Goal: Task Accomplishment & Management: Manage account settings

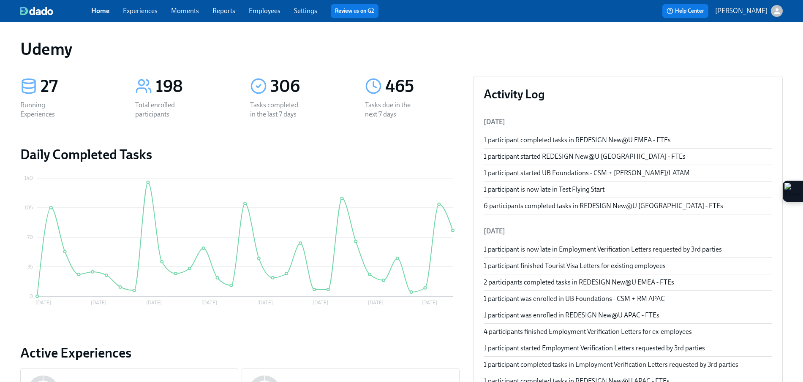
click at [128, 9] on link "Experiences" at bounding box center [140, 11] width 35 height 8
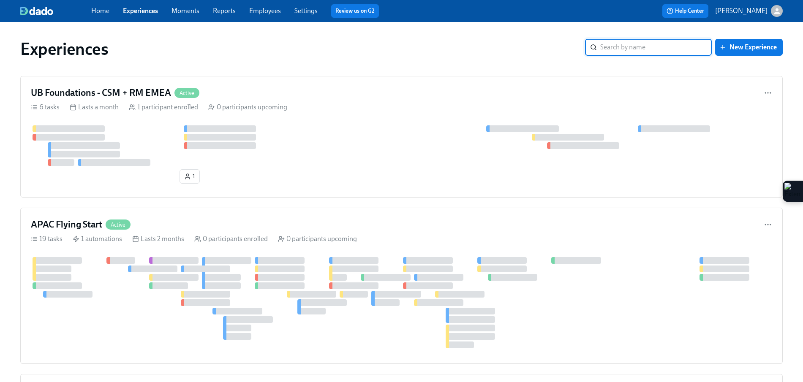
click at [137, 11] on link "Experiences" at bounding box center [140, 11] width 35 height 8
click at [624, 49] on input "search" at bounding box center [657, 47] width 112 height 17
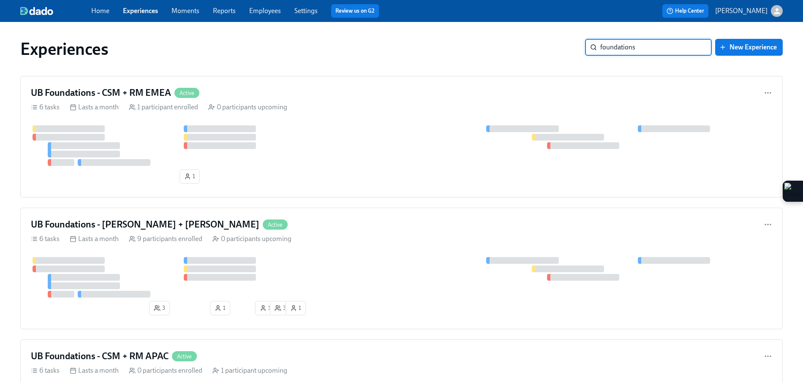
type input "foundations"
click at [287, 115] on div "UB Foundations - CSM + RM EMEA Active 6 tasks Lasts a month 1 participant enrol…" at bounding box center [401, 137] width 763 height 122
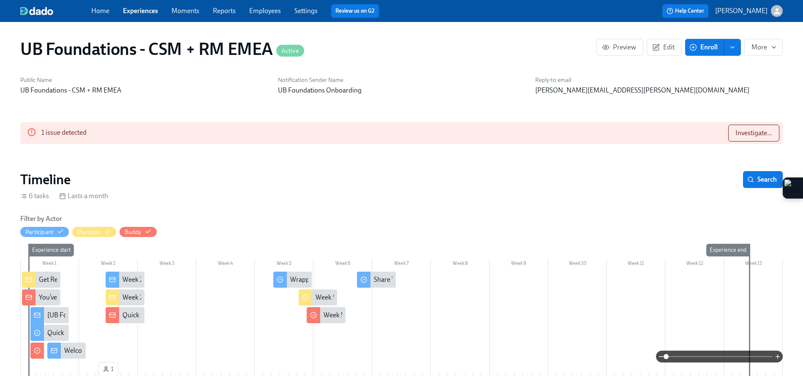
scroll to position [0, 32]
click at [750, 132] on span "Investigate..." at bounding box center [754, 133] width 37 height 8
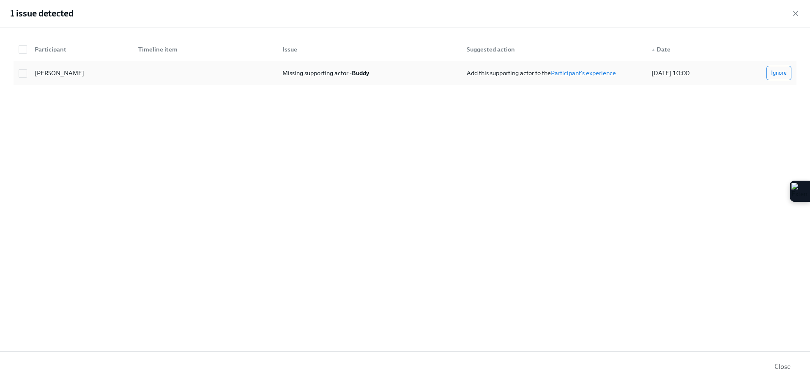
click at [42, 75] on div "[PERSON_NAME]" at bounding box center [59, 73] width 56 height 10
checkbox input "true"
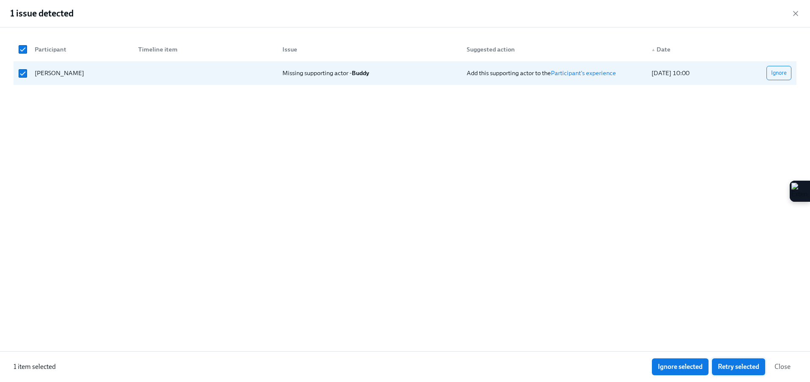
click at [747, 370] on span "Retry selected" at bounding box center [738, 367] width 41 height 8
click at [794, 8] on div "1 issue detected" at bounding box center [405, 13] width 810 height 27
click at [794, 11] on icon "button" at bounding box center [795, 13] width 8 height 8
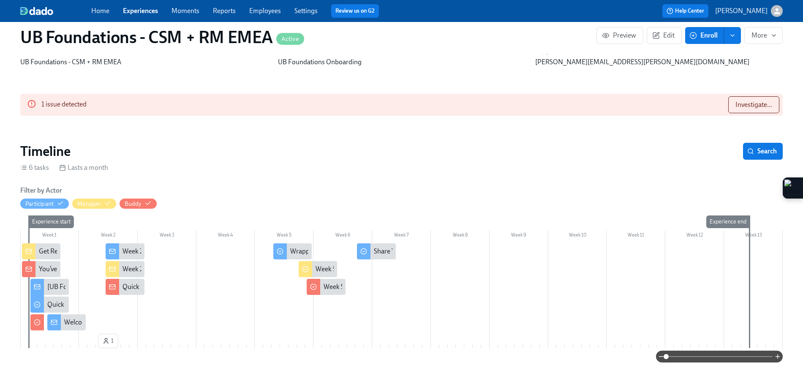
scroll to position [0, 0]
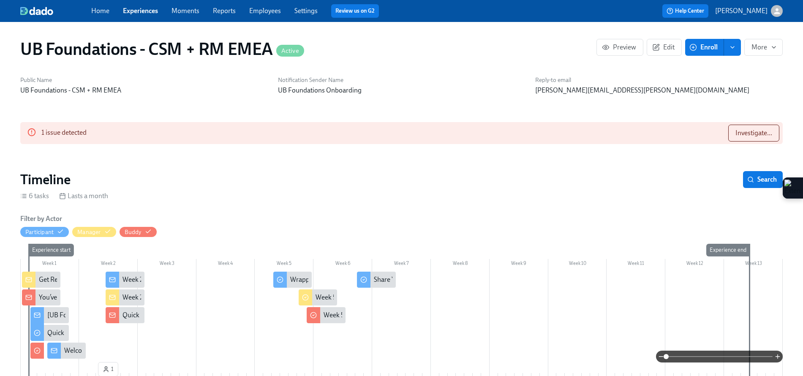
click at [496, 188] on section "Timeline Search 6 tasks Lasts a month Filter by Actor Participant Manager Buddy…" at bounding box center [401, 284] width 763 height 227
click at [701, 48] on span "Enroll" at bounding box center [704, 47] width 27 height 8
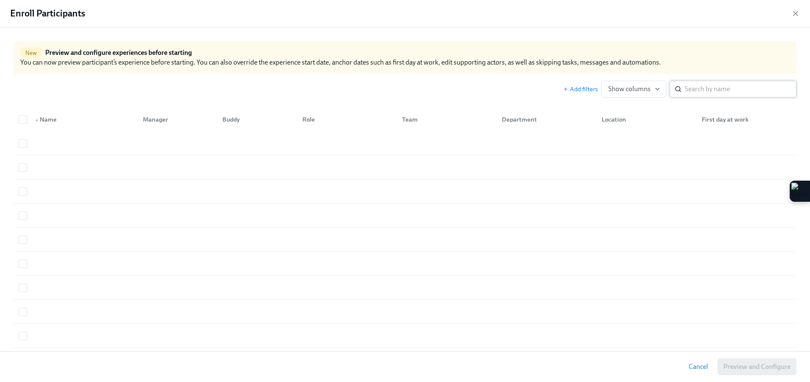
click at [685, 93] on input "search" at bounding box center [741, 89] width 112 height 17
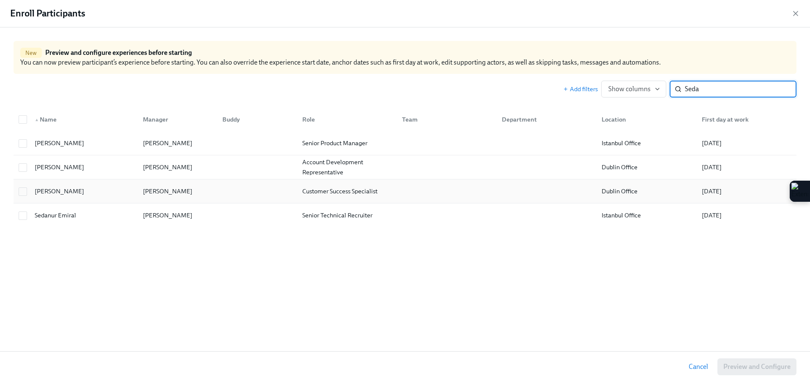
type input "Seda"
click at [223, 196] on div at bounding box center [255, 191] width 79 height 17
checkbox input "true"
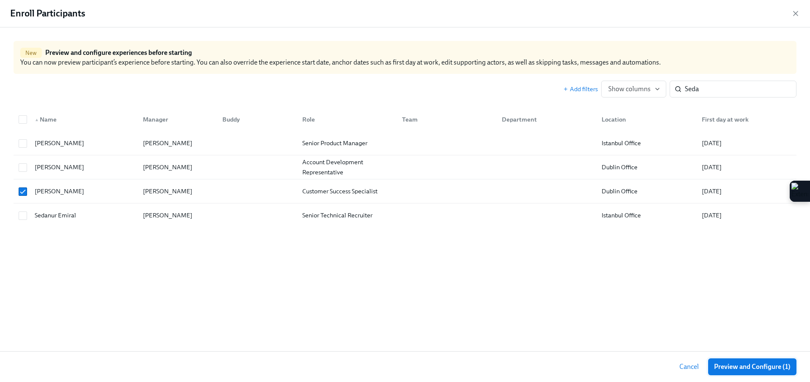
click at [751, 367] on span "Preview and Configure (1)" at bounding box center [752, 367] width 76 height 8
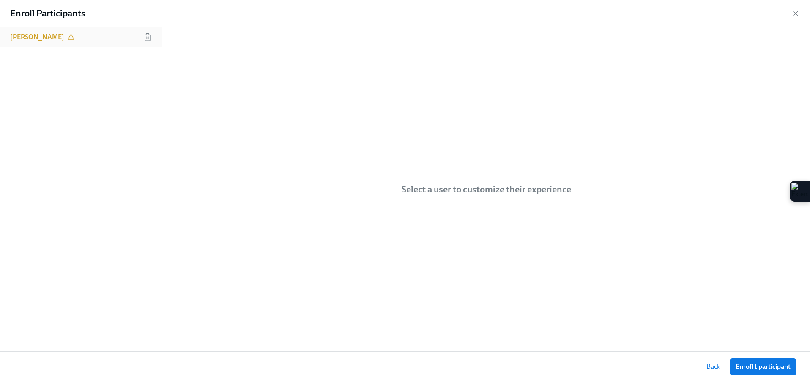
click at [81, 41] on div "[PERSON_NAME]" at bounding box center [81, 36] width 162 height 19
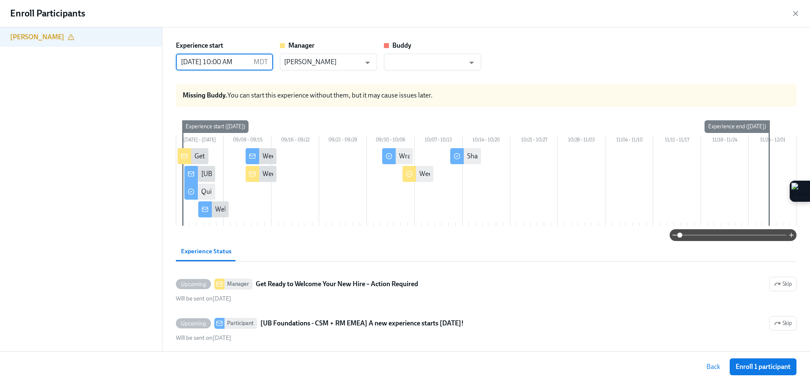
click at [243, 69] on input "[DATE] 10:00 AM" at bounding box center [213, 62] width 74 height 17
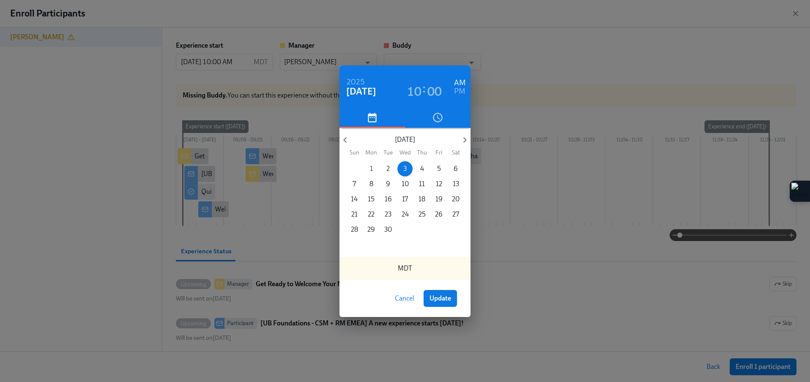
click at [371, 168] on p "1" at bounding box center [371, 168] width 3 height 9
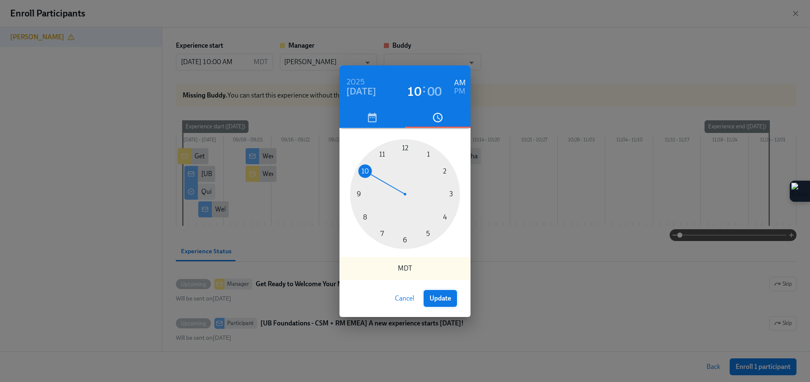
click at [436, 301] on span "Update" at bounding box center [440, 299] width 22 height 8
type input "[DATE] 10:00 AM"
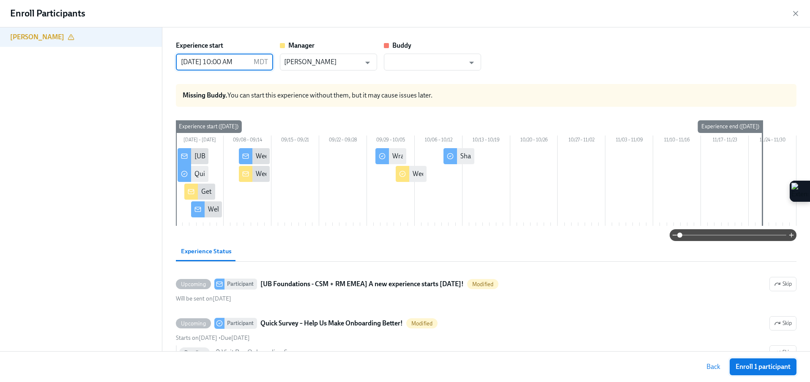
click at [759, 364] on span "Enroll 1 participant" at bounding box center [762, 367] width 55 height 8
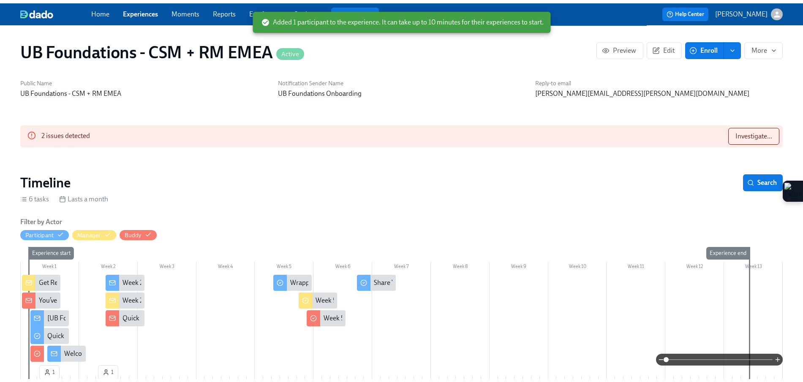
scroll to position [0, 556]
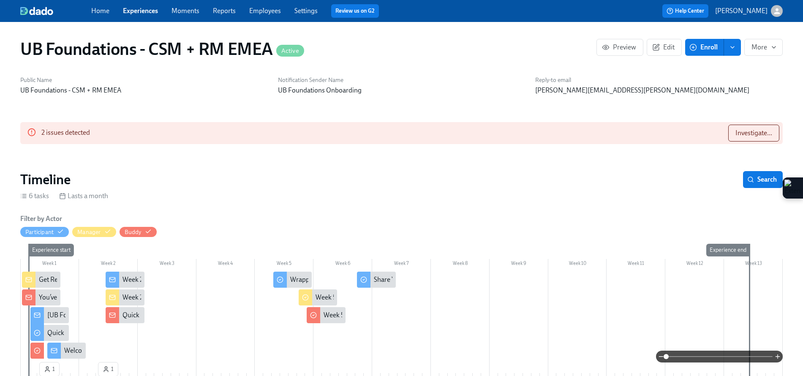
click at [139, 16] on div "Home Experiences Moments Reports Employees Settings Review us on G2" at bounding box center [264, 11] width 346 height 14
click at [141, 13] on link "Experiences" at bounding box center [140, 11] width 35 height 8
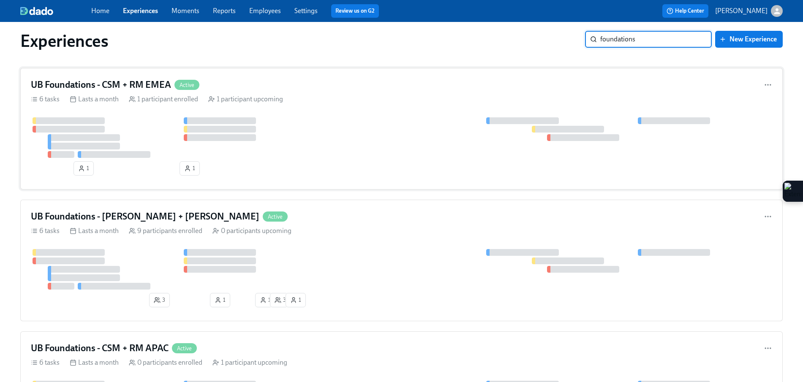
scroll to position [15, 0]
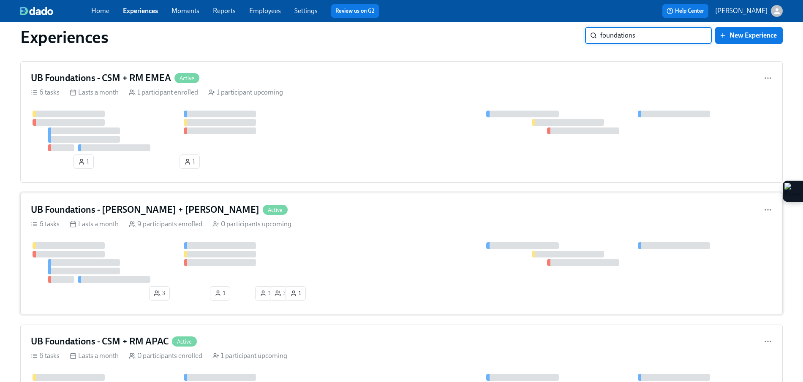
type input "foundations"
click at [343, 222] on div "6 tasks Lasts a month 9 participants enrolled 0 participants upcoming" at bounding box center [402, 224] width 742 height 9
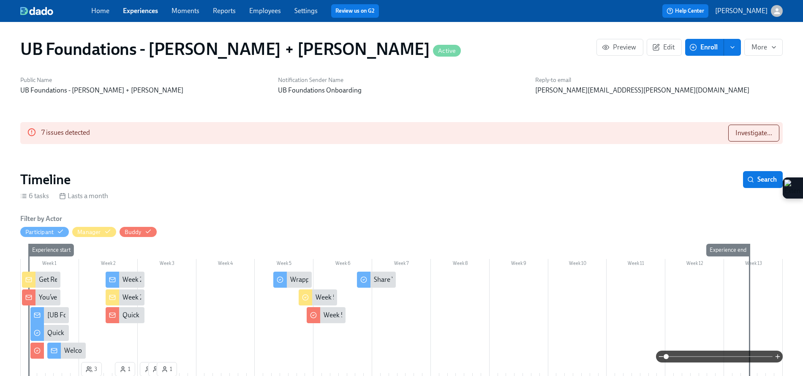
scroll to position [0, 1599]
click at [758, 134] on span "Investigate..." at bounding box center [754, 133] width 37 height 8
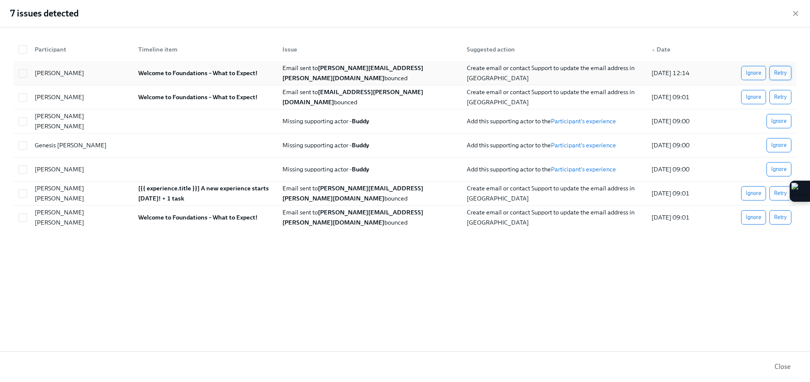
click at [784, 71] on span "Retry" at bounding box center [780, 73] width 13 height 8
click at [795, 11] on icon "button" at bounding box center [795, 13] width 8 height 8
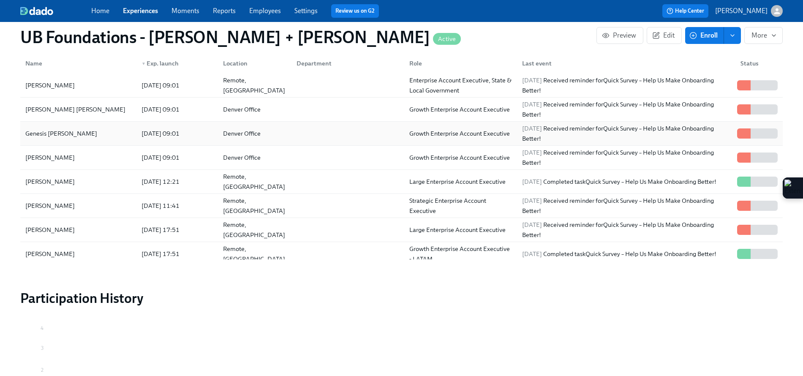
scroll to position [0, 0]
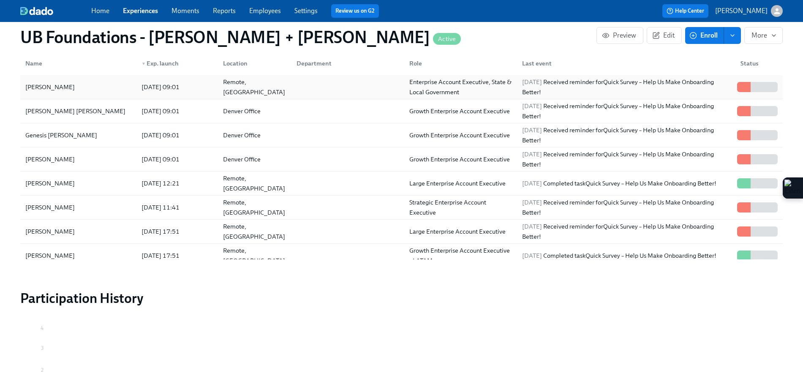
click at [462, 90] on div "Enterprise Account Executive, State & Local Government" at bounding box center [460, 87] width 109 height 20
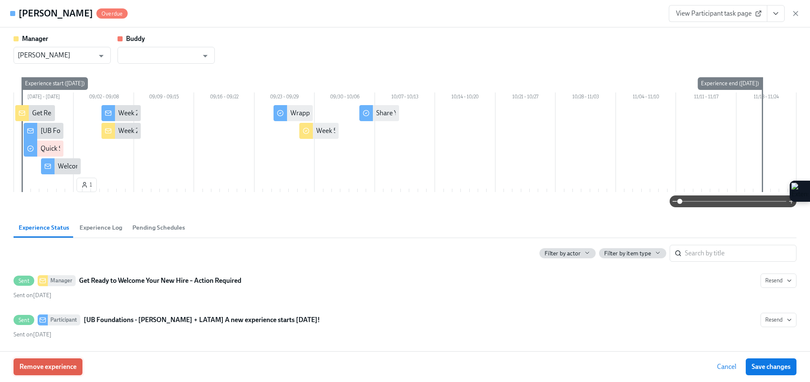
click at [58, 366] on span "Remove experience" at bounding box center [47, 367] width 57 height 8
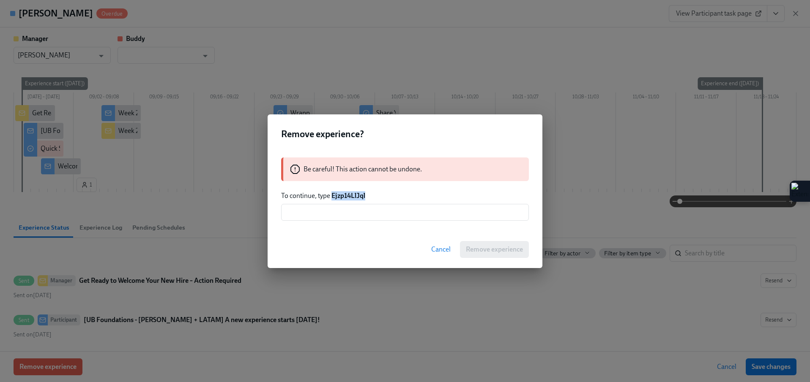
drag, startPoint x: 370, startPoint y: 201, endPoint x: 332, endPoint y: 195, distance: 39.0
click at [332, 195] on div "Be careful! This action cannot be undone. To continue, type Ejzp14LlJql ​" at bounding box center [405, 190] width 275 height 84
copy strong "Ejzp14LlJql"
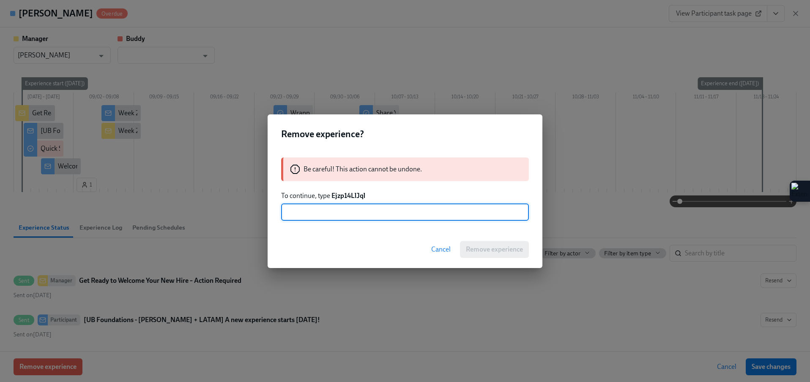
click at [294, 213] on input "text" at bounding box center [405, 212] width 248 height 17
paste input "Ejzp14LlJql"
type input "Ejzp14LlJql"
click at [499, 253] on span "Remove experience" at bounding box center [494, 250] width 57 height 8
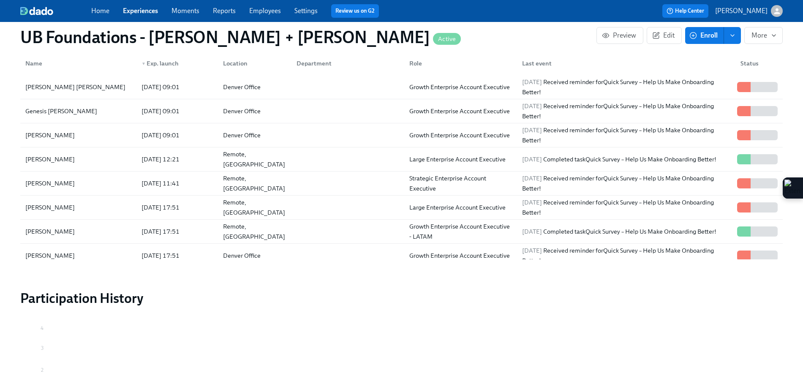
scroll to position [0, 2830]
click at [692, 37] on icon "button" at bounding box center [694, 36] width 8 height 8
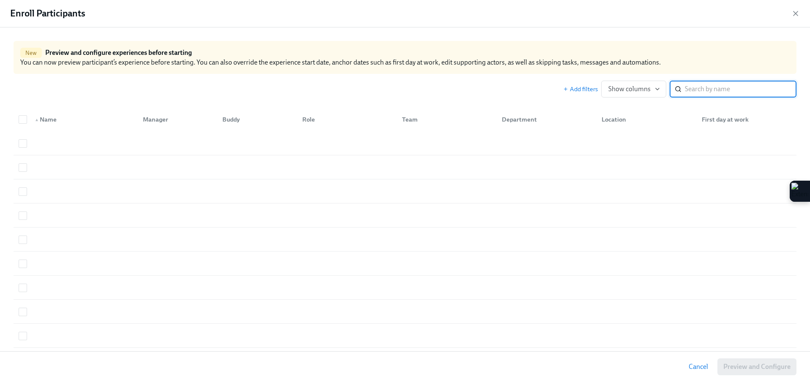
click at [688, 93] on input "search" at bounding box center [741, 89] width 112 height 17
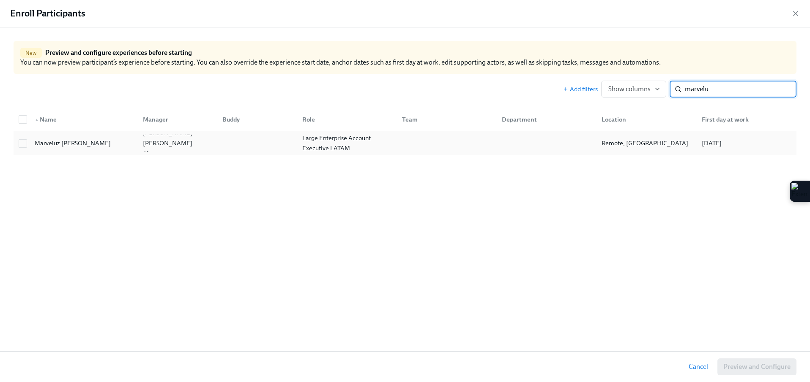
type input "marvelu"
click at [77, 149] on div "Marveluz [PERSON_NAME]" at bounding box center [82, 143] width 108 height 17
checkbox input "true"
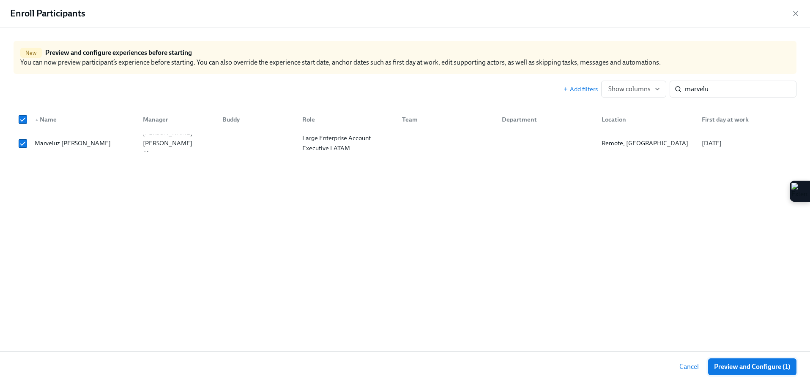
click at [724, 370] on span "Preview and Configure (1)" at bounding box center [752, 367] width 76 height 8
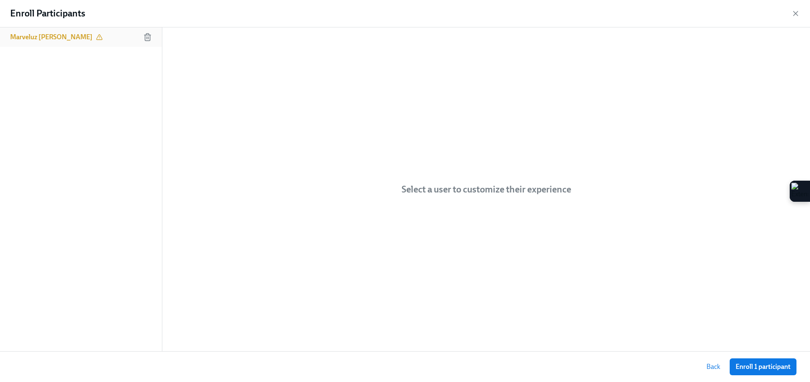
click at [66, 35] on h6 "Marveluz [PERSON_NAME]" at bounding box center [51, 37] width 82 height 9
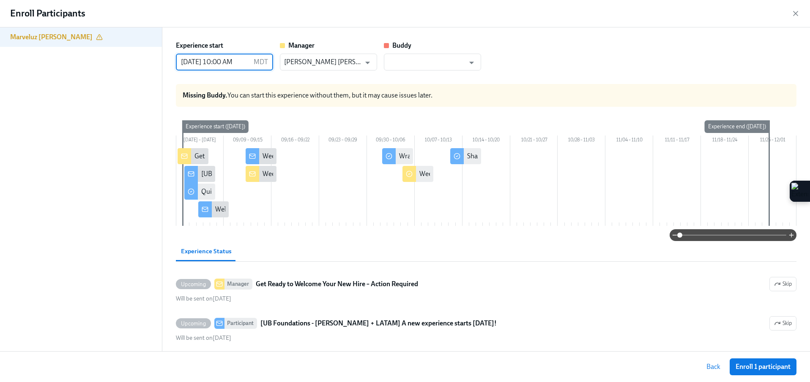
click at [218, 60] on input "[DATE] 10:00 AM" at bounding box center [213, 62] width 74 height 17
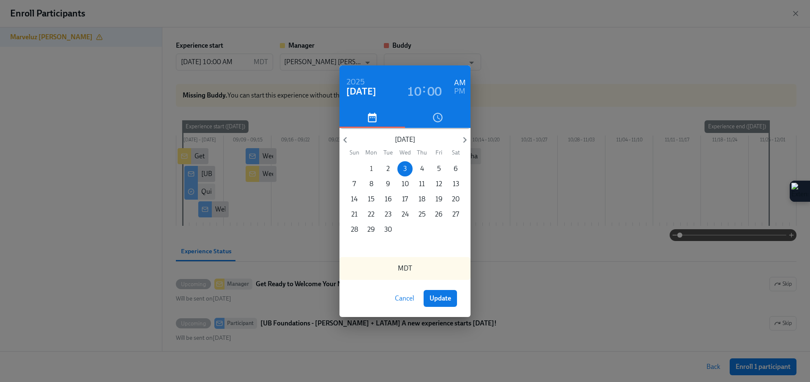
click at [375, 169] on span "1" at bounding box center [370, 168] width 15 height 9
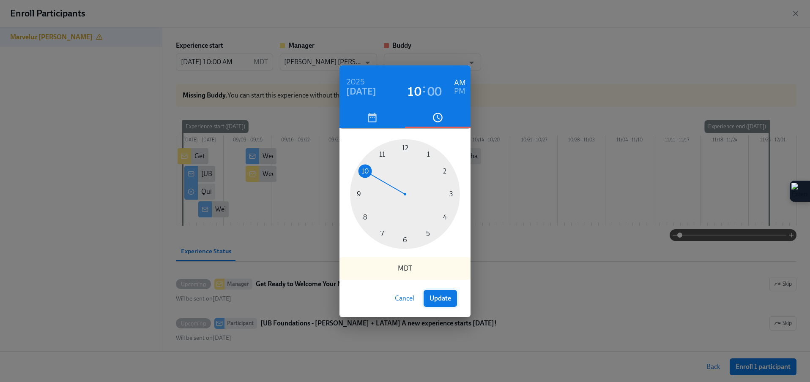
click at [448, 300] on span "Update" at bounding box center [440, 299] width 22 height 8
type input "[DATE] 10:00 AM"
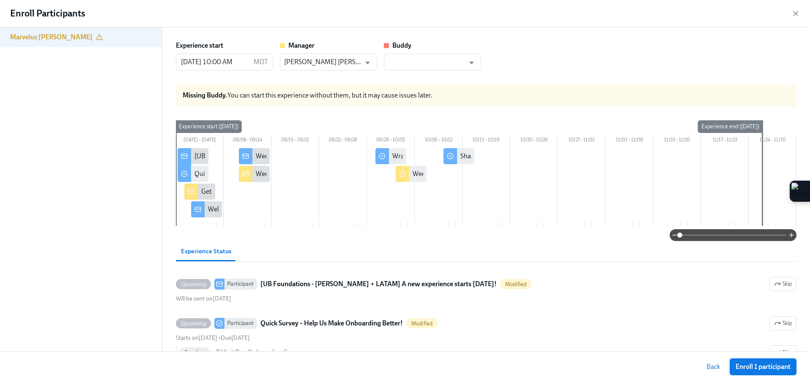
click at [761, 365] on span "Enroll 1 participant" at bounding box center [762, 367] width 55 height 8
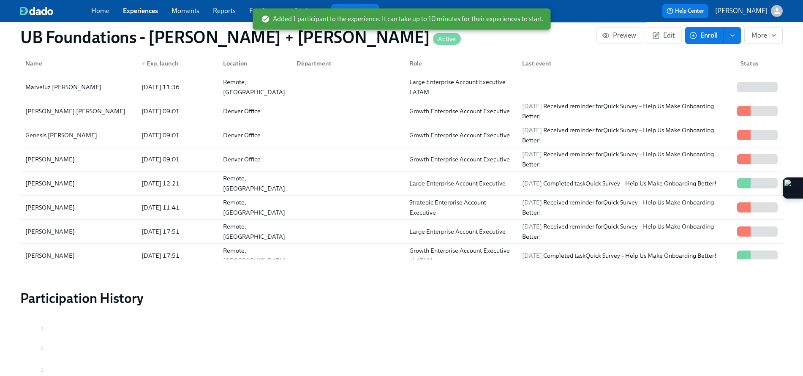
scroll to position [0, 3638]
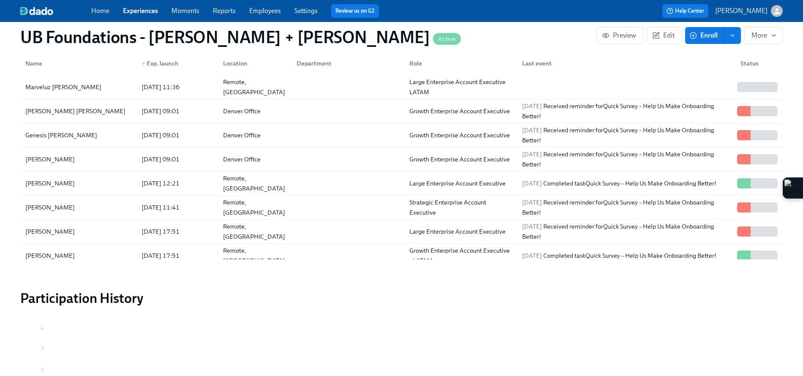
click at [706, 34] on span "Enroll" at bounding box center [704, 35] width 27 height 8
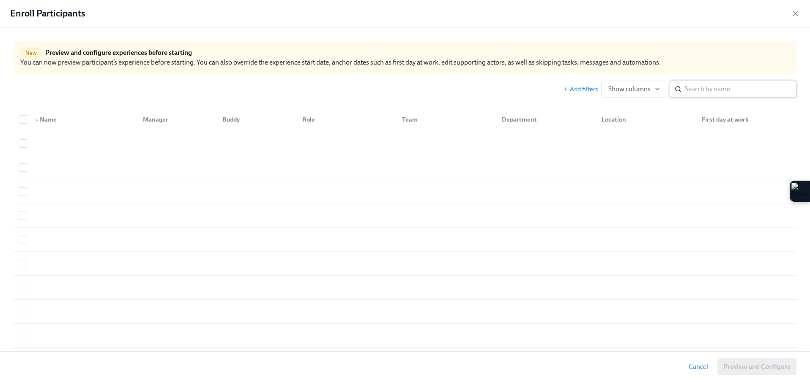
click at [685, 95] on input "search" at bounding box center [741, 89] width 112 height 17
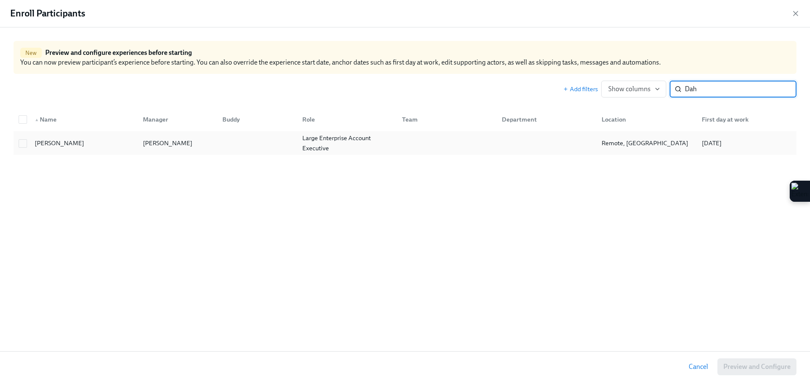
type input "Dah"
click at [211, 142] on div "[PERSON_NAME]" at bounding box center [175, 143] width 79 height 17
checkbox input "true"
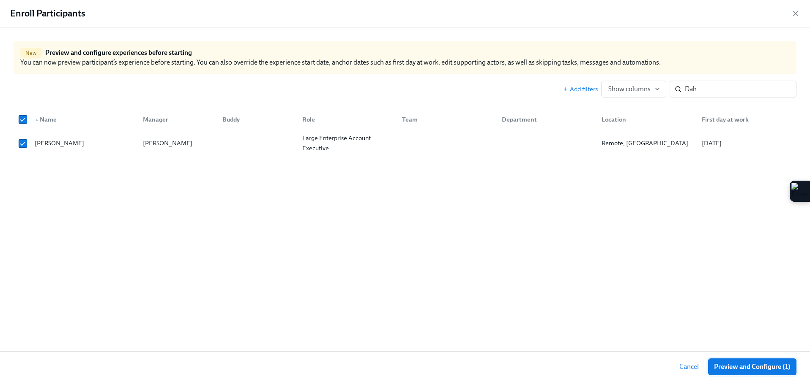
click at [763, 369] on span "Preview and Configure (1)" at bounding box center [752, 367] width 76 height 8
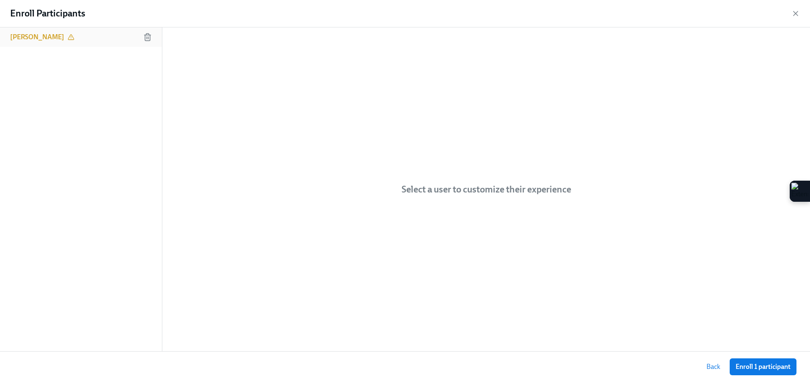
click at [82, 31] on div "[PERSON_NAME]" at bounding box center [81, 36] width 162 height 19
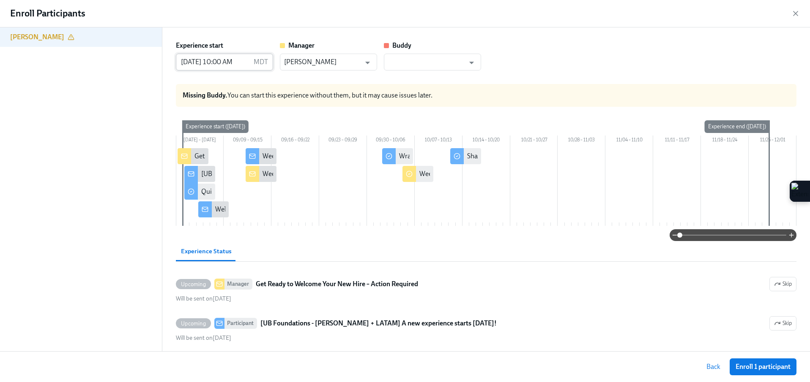
click at [197, 64] on input "[DATE] 10:00 AM" at bounding box center [213, 62] width 74 height 17
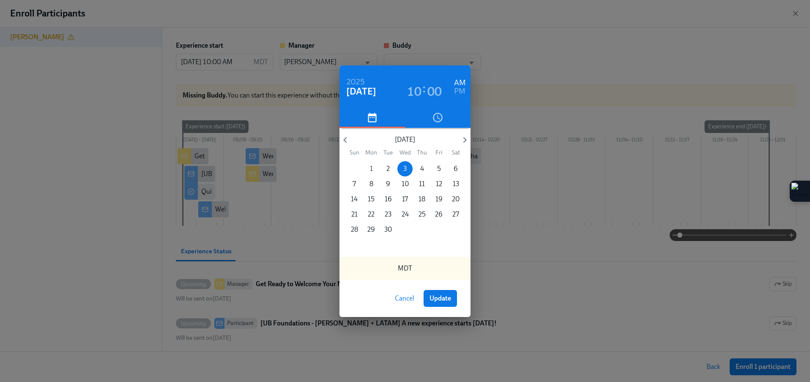
click at [365, 170] on span "1" at bounding box center [370, 168] width 15 height 9
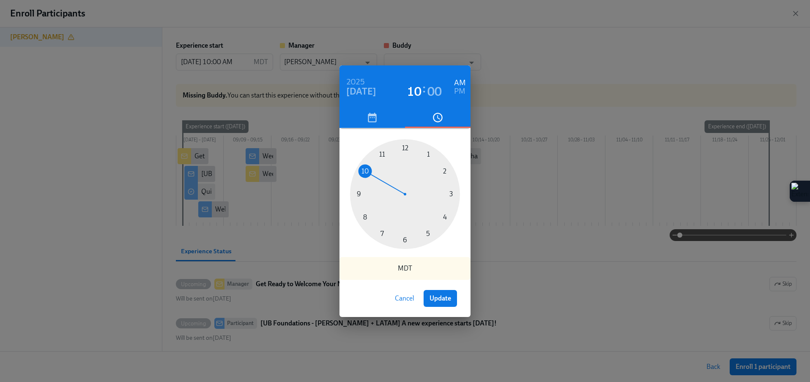
drag, startPoint x: 445, startPoint y: 299, endPoint x: 438, endPoint y: 251, distance: 48.2
click at [445, 299] on span "Update" at bounding box center [440, 299] width 22 height 8
type input "[DATE] 10:00 AM"
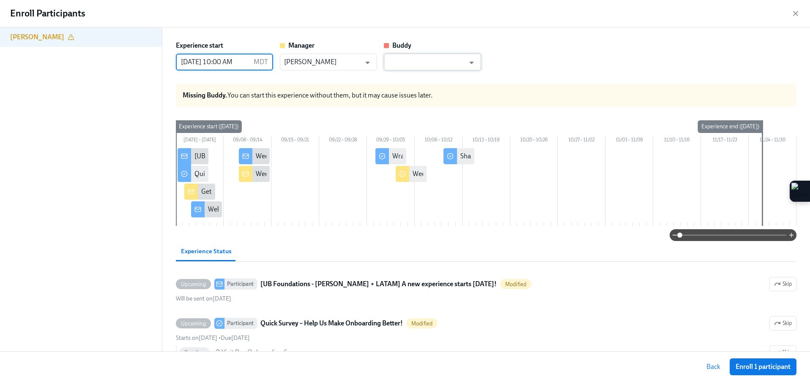
click at [406, 69] on input "text" at bounding box center [426, 62] width 76 height 17
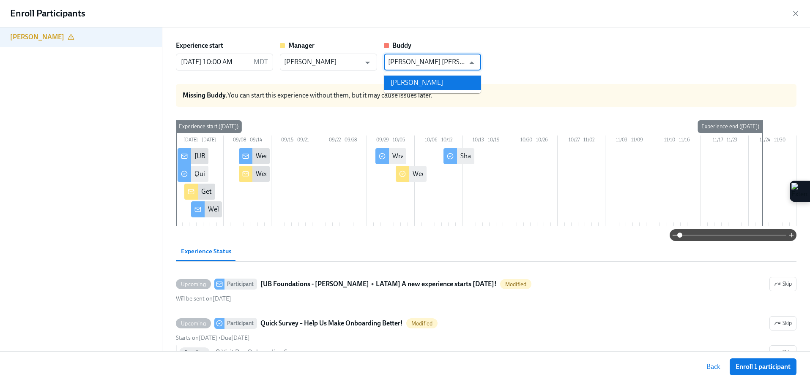
click at [415, 84] on li "[PERSON_NAME]" at bounding box center [432, 83] width 97 height 14
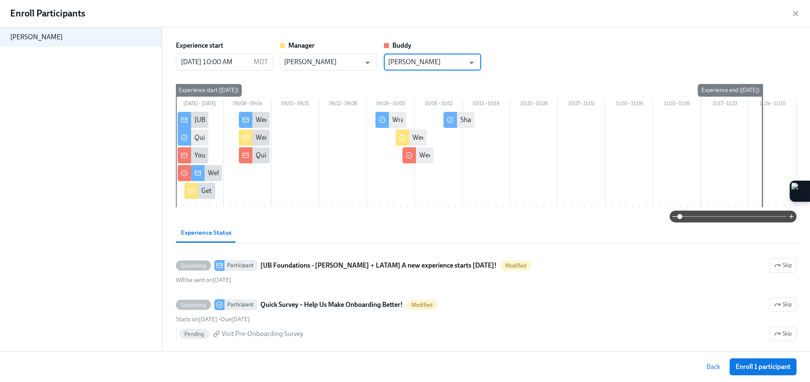
type input "[PERSON_NAME]"
click at [751, 365] on span "Enroll 1 participant" at bounding box center [762, 367] width 55 height 8
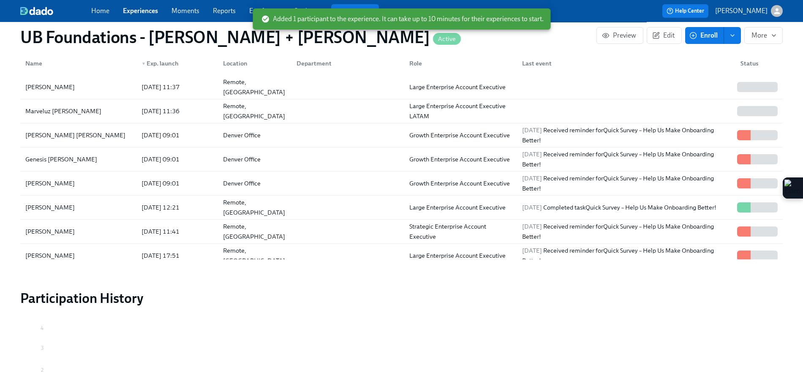
scroll to position [0, 3771]
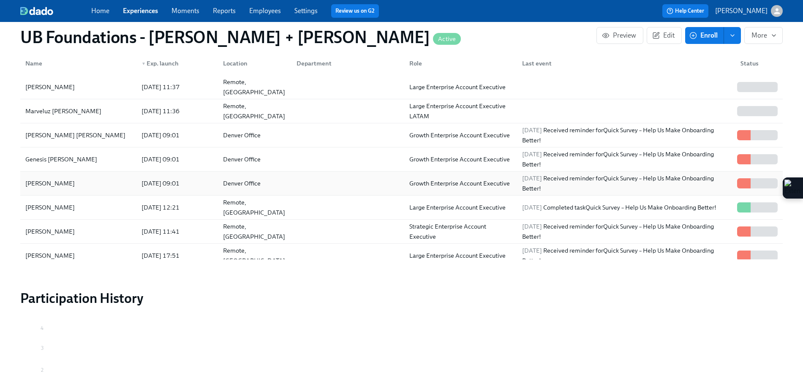
click at [320, 192] on div "[PERSON_NAME] [DATE] 09:01 Denver Office Growth Enterprise Account Executive [D…" at bounding box center [401, 184] width 763 height 24
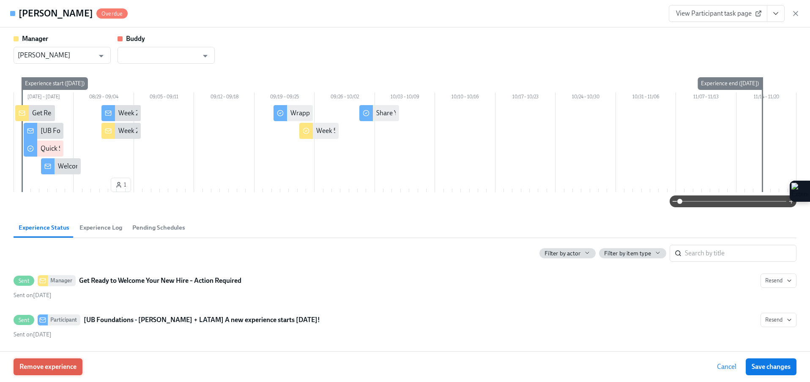
click at [43, 367] on span "Remove experience" at bounding box center [47, 367] width 57 height 8
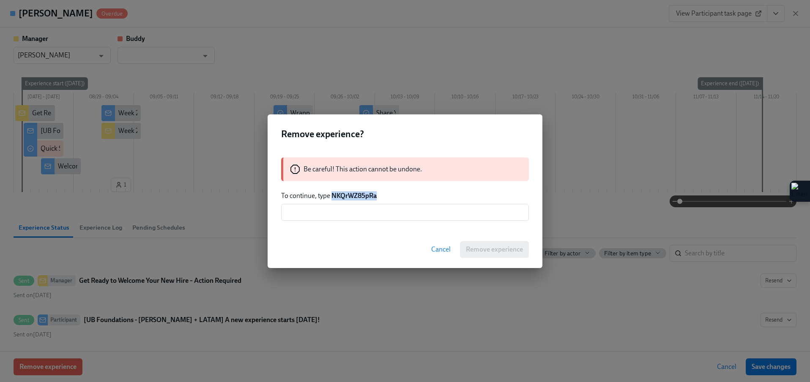
drag, startPoint x: 386, startPoint y: 199, endPoint x: 333, endPoint y: 192, distance: 53.7
click at [333, 192] on p "To continue, type NKQrWZ85pRa" at bounding box center [405, 195] width 248 height 9
copy strong "NKQrWZ85pRa"
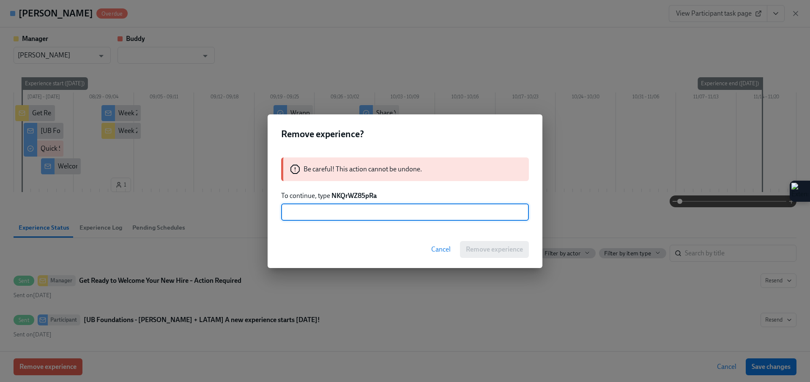
click at [320, 212] on input "text" at bounding box center [405, 212] width 248 height 17
paste input "NKQrWZ85pRa"
type input "NKQrWZ85pRa"
click at [497, 248] on span "Remove experience" at bounding box center [494, 250] width 57 height 8
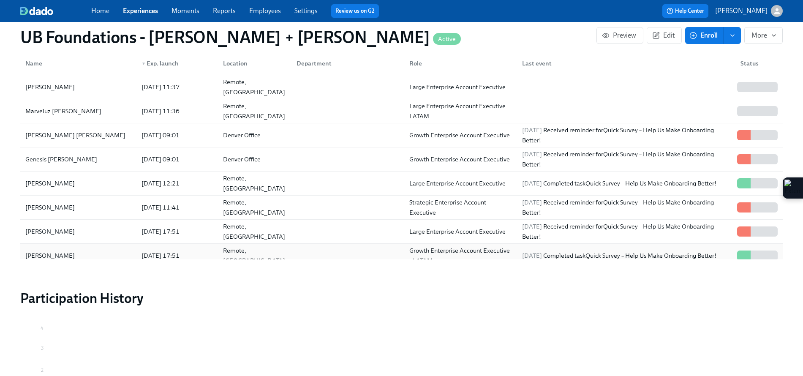
scroll to position [0, 3231]
click at [698, 36] on span "Enroll" at bounding box center [704, 35] width 27 height 8
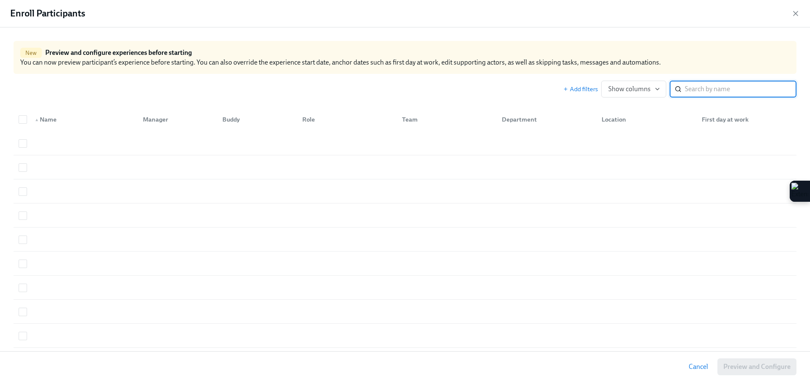
click at [685, 85] on input "search" at bounding box center [741, 89] width 112 height 17
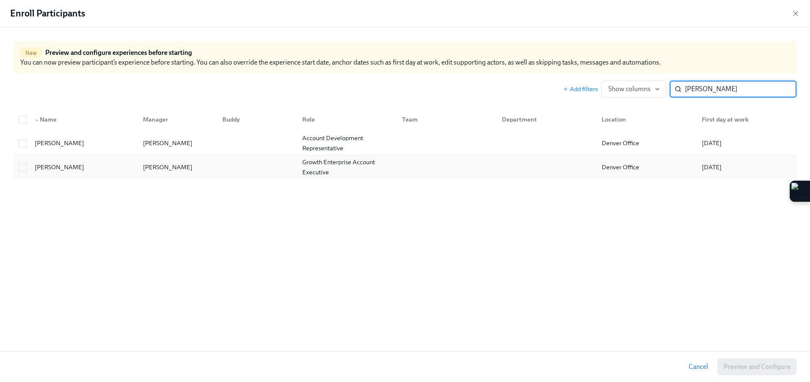
type input "[PERSON_NAME]"
click at [117, 167] on div "[PERSON_NAME]" at bounding box center [82, 167] width 108 height 17
checkbox input "true"
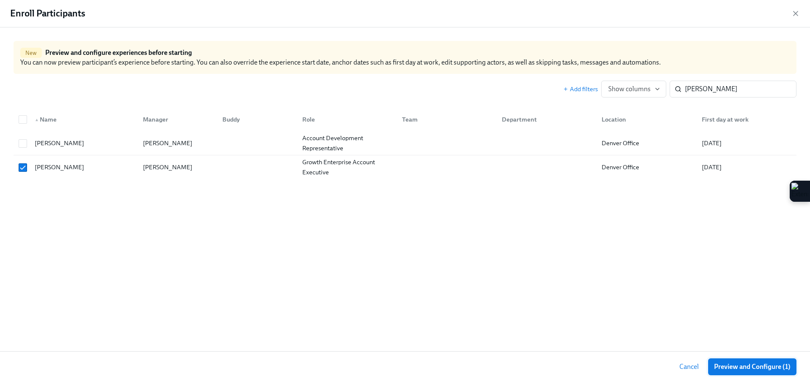
click at [724, 359] on button "Preview and Configure (1)" at bounding box center [752, 367] width 88 height 17
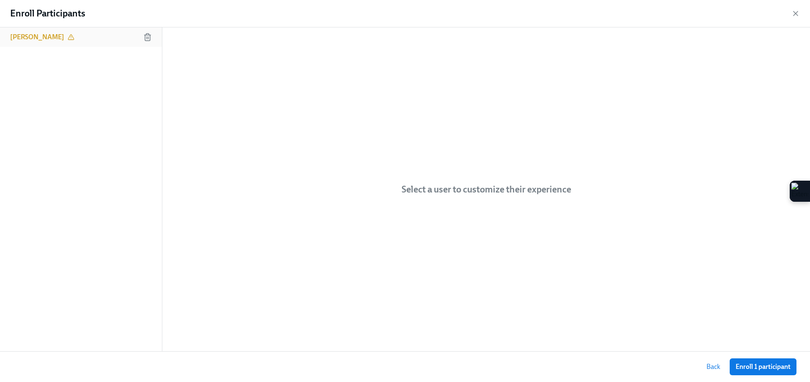
click at [22, 38] on h6 "[PERSON_NAME]" at bounding box center [37, 37] width 54 height 9
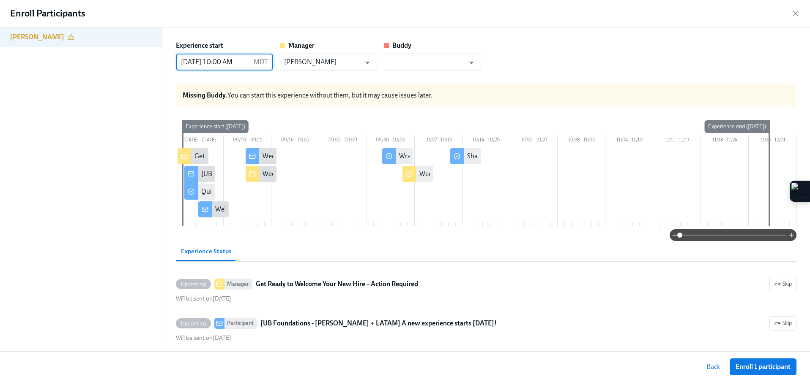
click at [216, 63] on input "[DATE] 10:00 AM" at bounding box center [213, 62] width 74 height 17
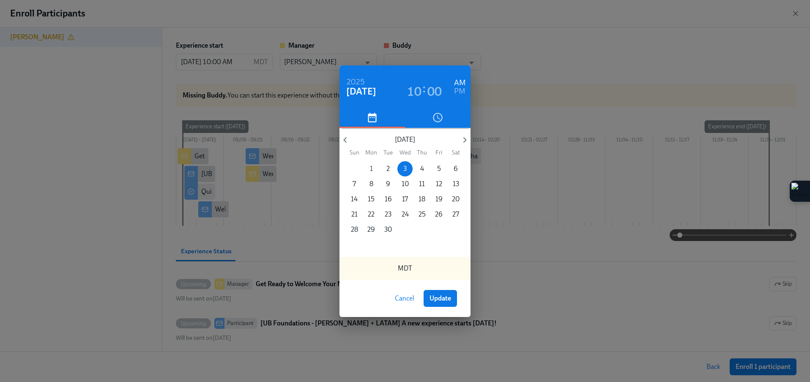
click at [374, 166] on span "1" at bounding box center [370, 168] width 15 height 9
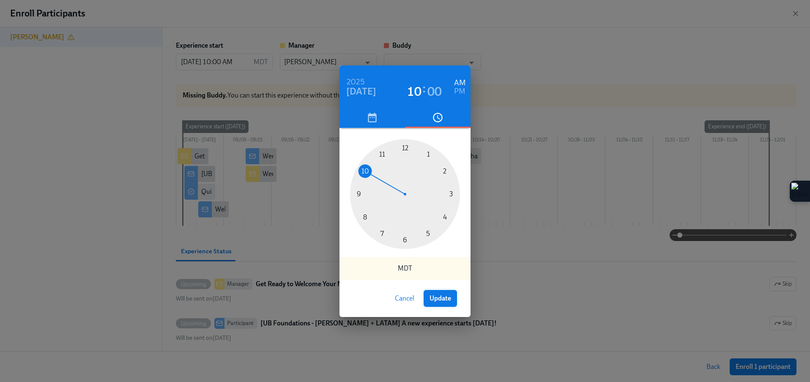
click at [446, 292] on button "Update" at bounding box center [439, 298] width 33 height 17
type input "[DATE] 10:00 AM"
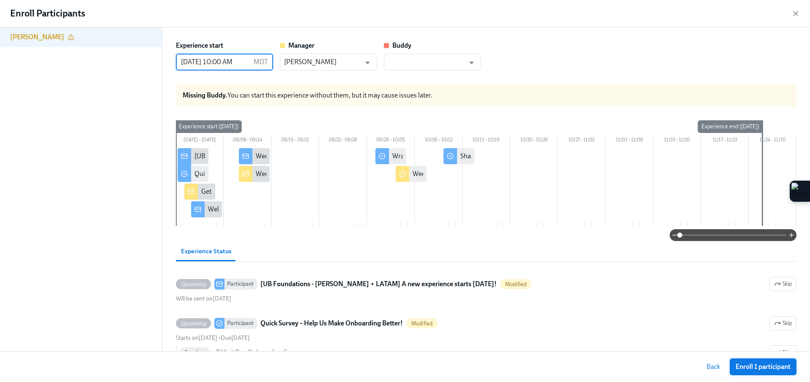
click at [758, 362] on button "Enroll 1 participant" at bounding box center [762, 367] width 67 height 17
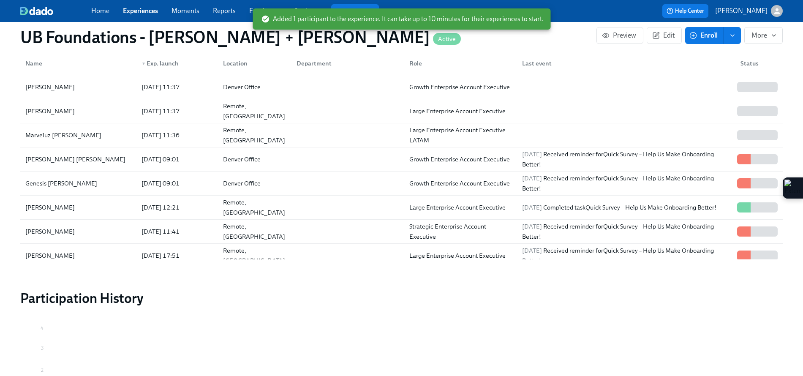
scroll to position [0, 3236]
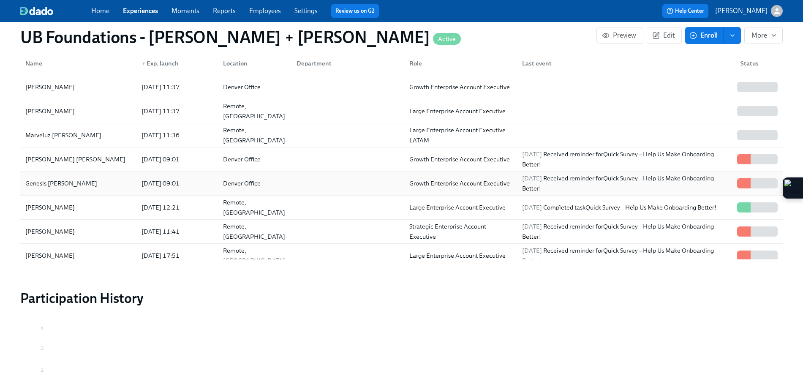
click at [98, 180] on div "Genesis [PERSON_NAME]" at bounding box center [78, 183] width 113 height 17
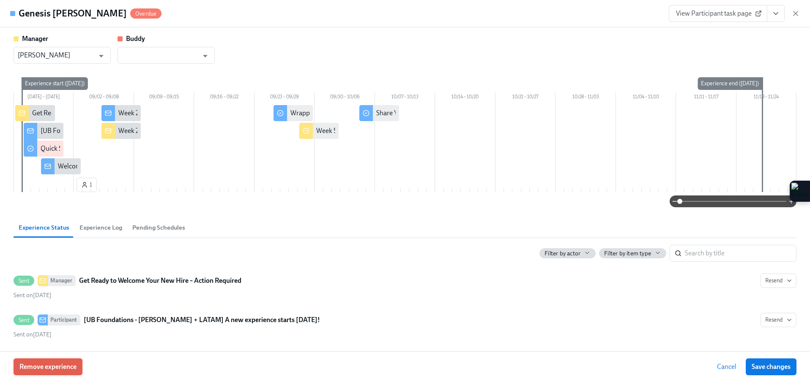
click at [60, 365] on span "Remove experience" at bounding box center [47, 367] width 57 height 8
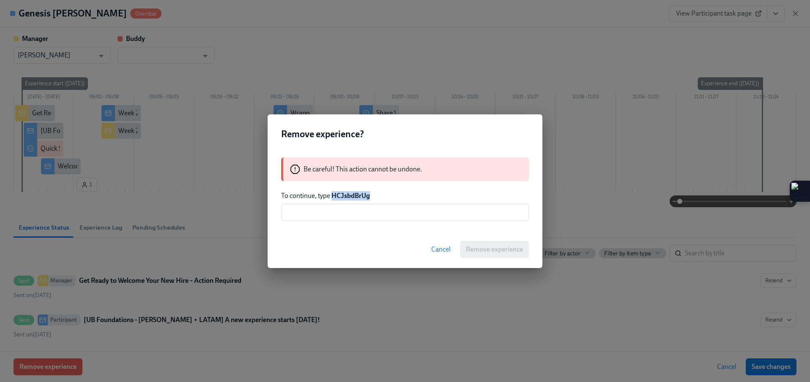
drag, startPoint x: 371, startPoint y: 196, endPoint x: 333, endPoint y: 193, distance: 38.6
click at [333, 193] on p "To continue, type HCJsbdBrUg" at bounding box center [405, 195] width 248 height 9
copy strong "HCJsbdBrUg"
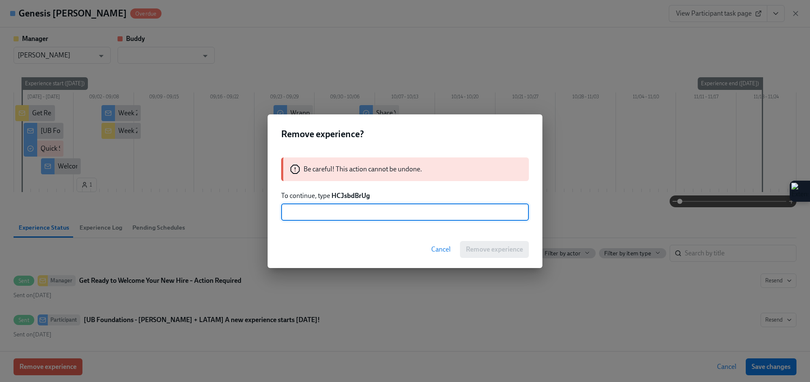
click at [301, 213] on input "text" at bounding box center [405, 212] width 248 height 17
paste input "HCJsbdBrUg"
type input "HCJsbdBrUg"
click at [492, 247] on span "Remove experience" at bounding box center [494, 250] width 57 height 8
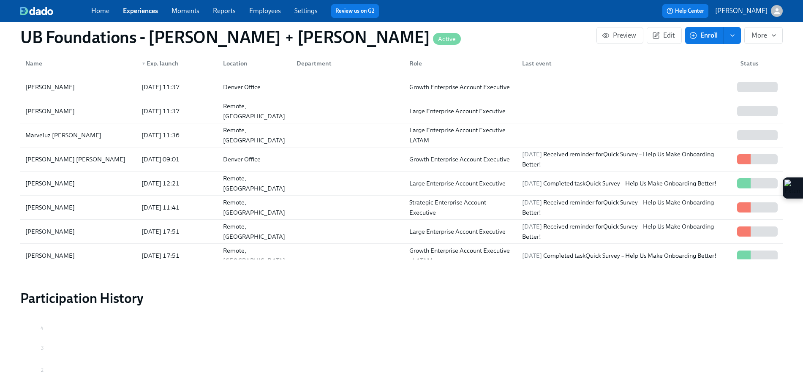
scroll to position [0, 3237]
click at [697, 34] on span "Enroll" at bounding box center [704, 35] width 27 height 8
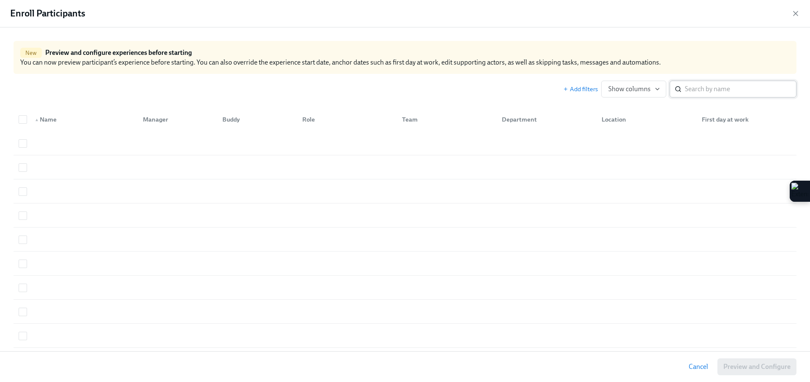
click at [708, 90] on input "search" at bounding box center [741, 89] width 112 height 17
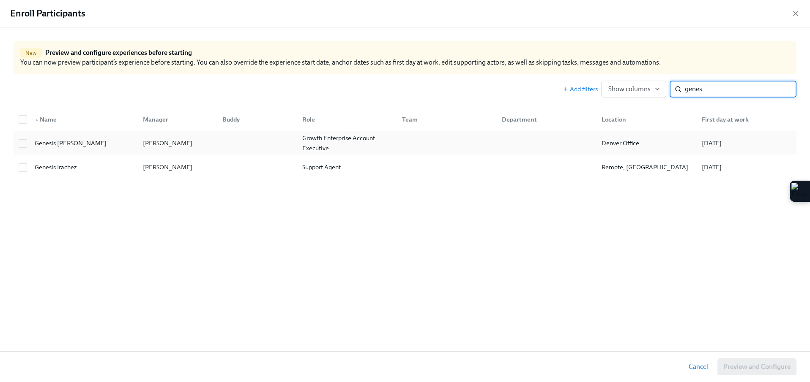
type input "genes"
click at [201, 146] on div "[PERSON_NAME]" at bounding box center [175, 143] width 79 height 17
checkbox input "true"
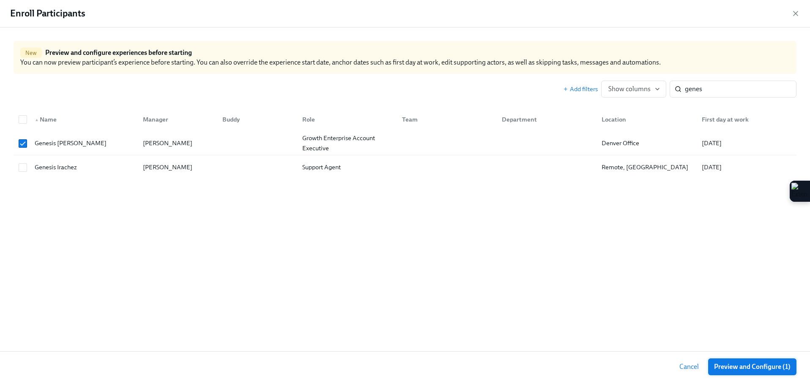
click at [752, 367] on span "Preview and Configure (1)" at bounding box center [752, 367] width 76 height 8
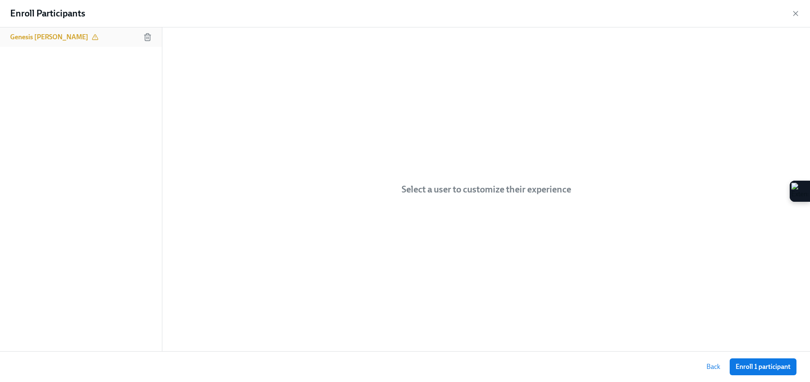
click at [86, 35] on div "Genesis [PERSON_NAME]" at bounding box center [81, 36] width 162 height 19
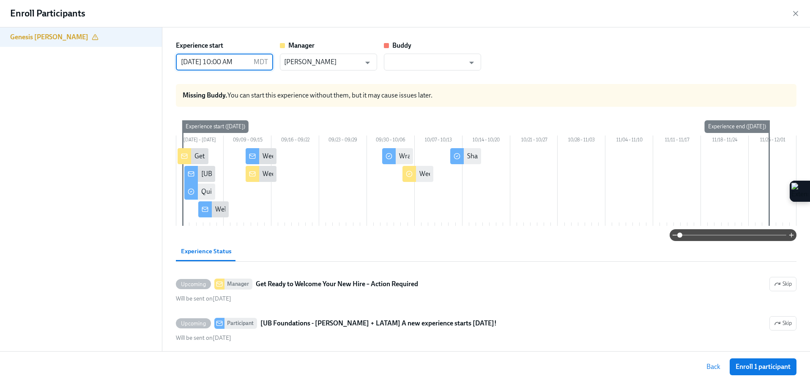
click at [206, 61] on input "[DATE] 10:00 AM" at bounding box center [213, 62] width 74 height 17
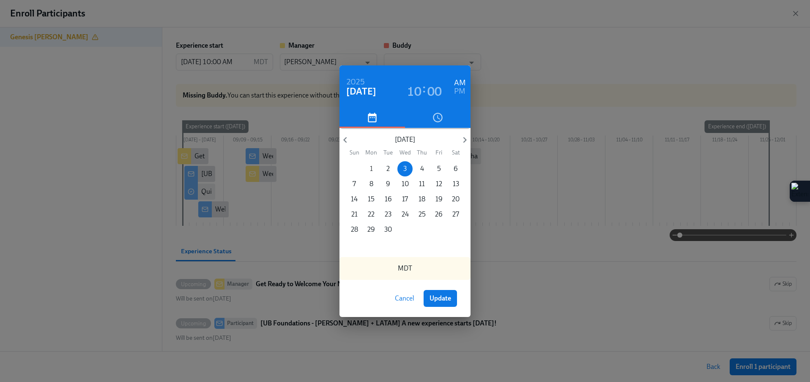
click at [371, 168] on p "1" at bounding box center [371, 168] width 3 height 9
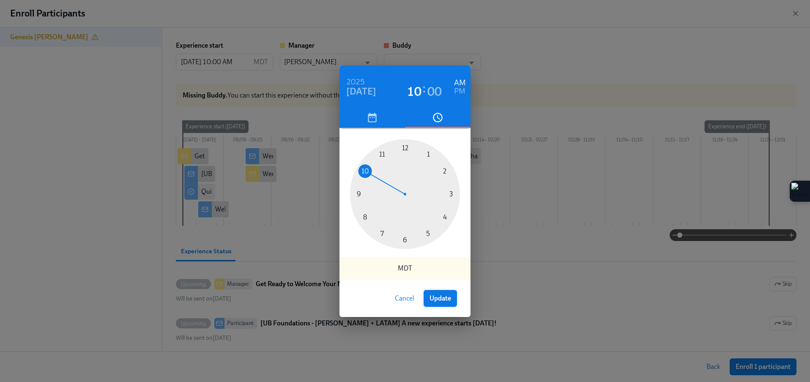
click at [439, 296] on span "Update" at bounding box center [440, 299] width 22 height 8
type input "[DATE] 10:00 AM"
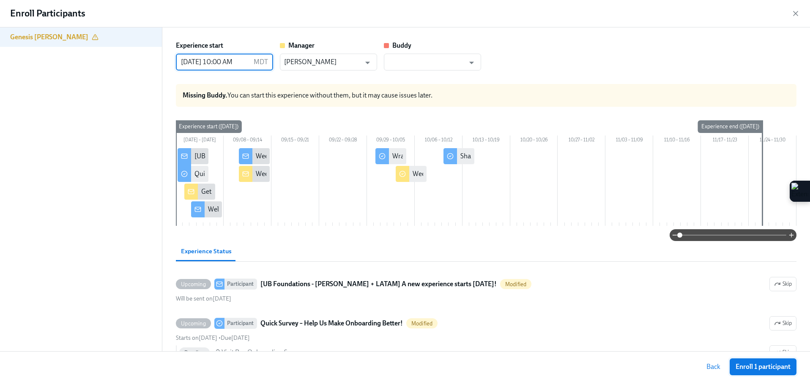
click at [737, 371] on span "Enroll 1 participant" at bounding box center [762, 367] width 55 height 8
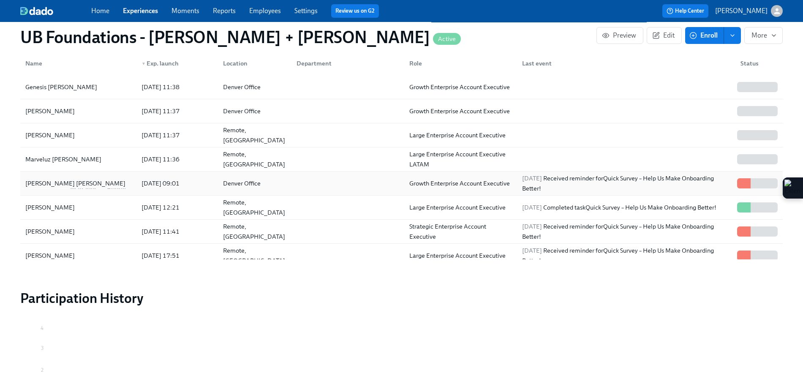
click at [84, 178] on div "[PERSON_NAME] [PERSON_NAME]" at bounding box center [78, 183] width 113 height 17
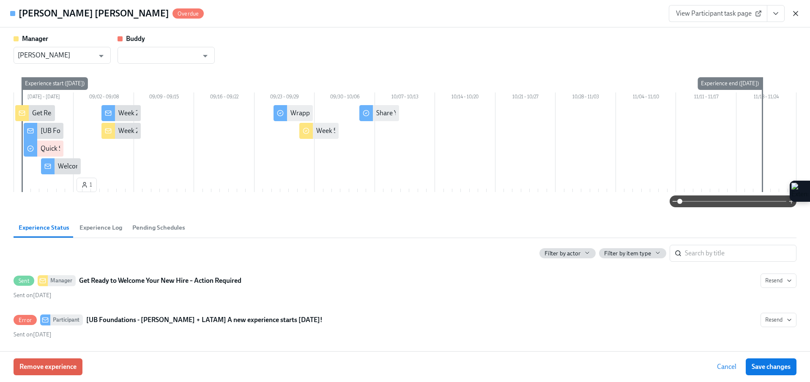
click at [795, 14] on icon "button" at bounding box center [795, 13] width 8 height 8
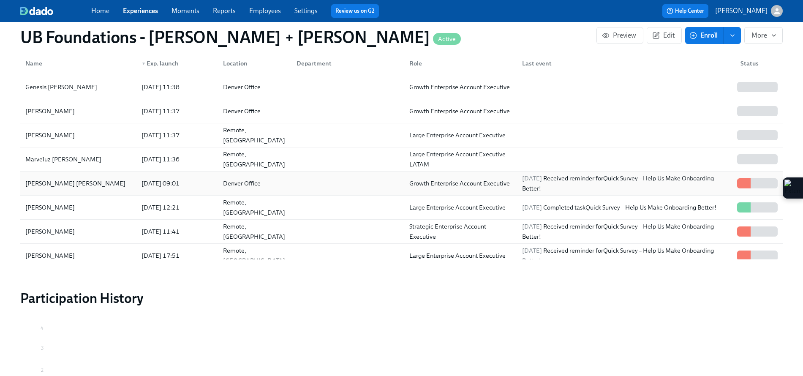
click at [67, 180] on div "[PERSON_NAME] [PERSON_NAME]" at bounding box center [75, 183] width 107 height 10
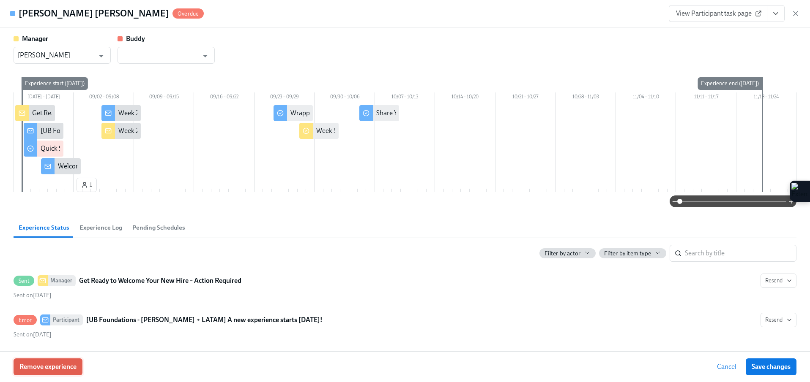
click at [68, 365] on span "Remove experience" at bounding box center [47, 367] width 57 height 8
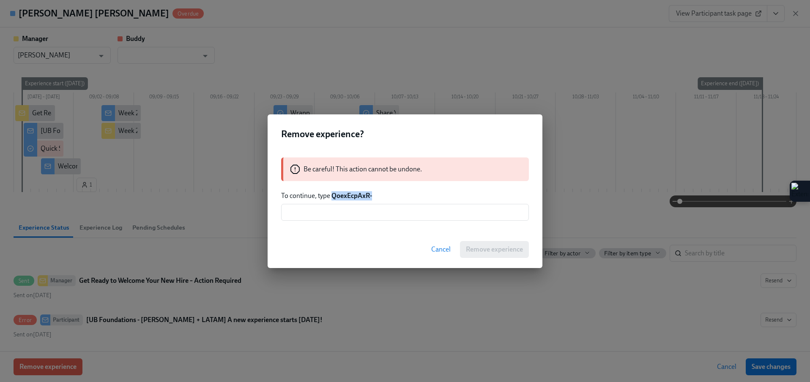
drag, startPoint x: 375, startPoint y: 197, endPoint x: 333, endPoint y: 197, distance: 41.4
click at [333, 197] on p "To continue, type QoexEcpAxR-" at bounding box center [405, 195] width 248 height 9
copy strong "QoexEcpAxR-"
click at [325, 213] on input "text" at bounding box center [405, 212] width 248 height 17
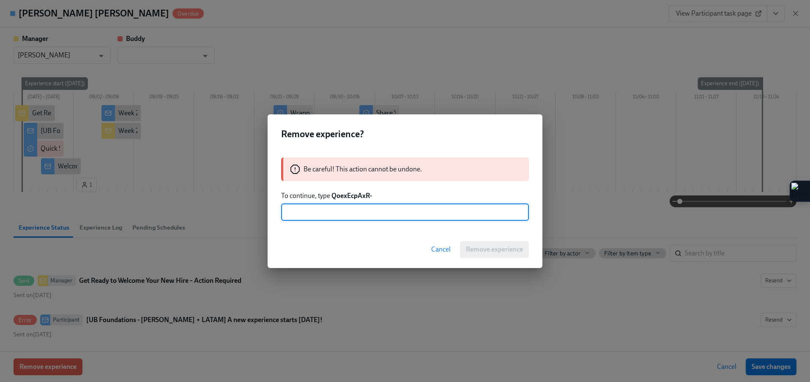
paste input "QoexEcpAxR-"
type input "QoexEcpAxR-"
click at [497, 255] on button "Remove experience" at bounding box center [494, 249] width 69 height 17
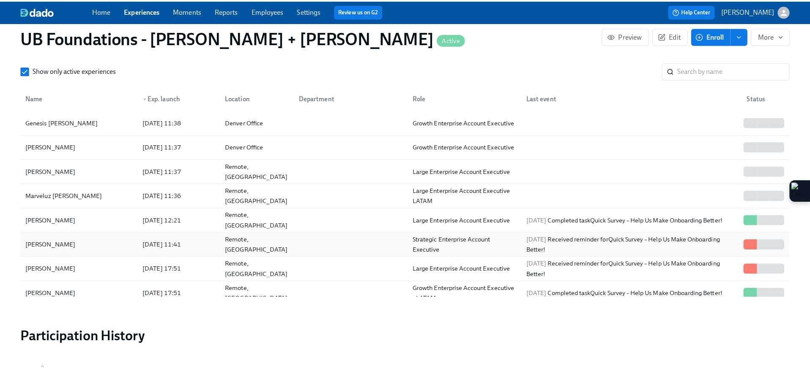
scroll to position [669, 0]
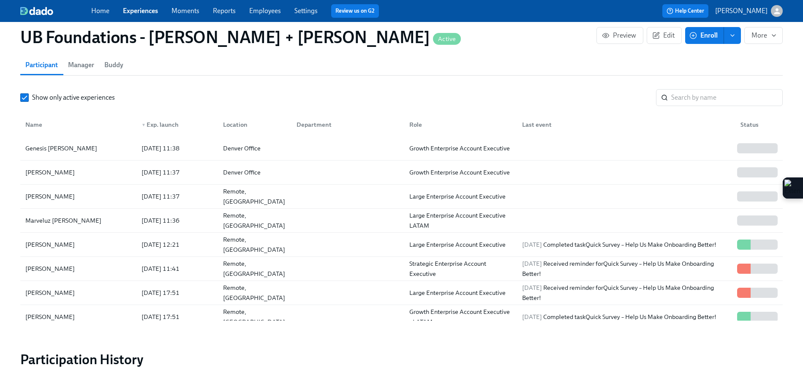
click at [687, 34] on button "Enroll" at bounding box center [705, 35] width 39 height 17
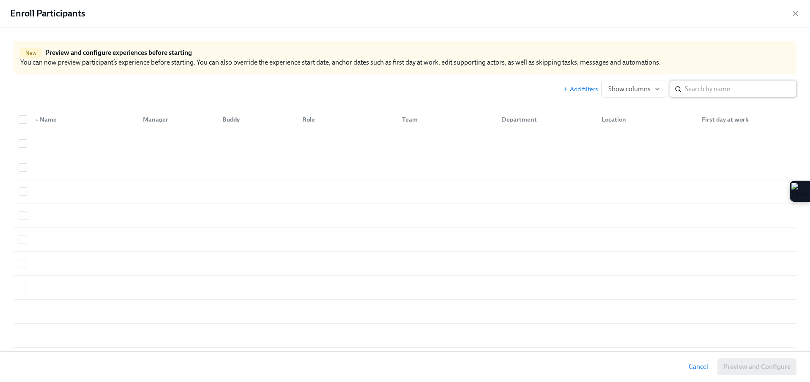
click at [677, 91] on div "​" at bounding box center [732, 89] width 127 height 17
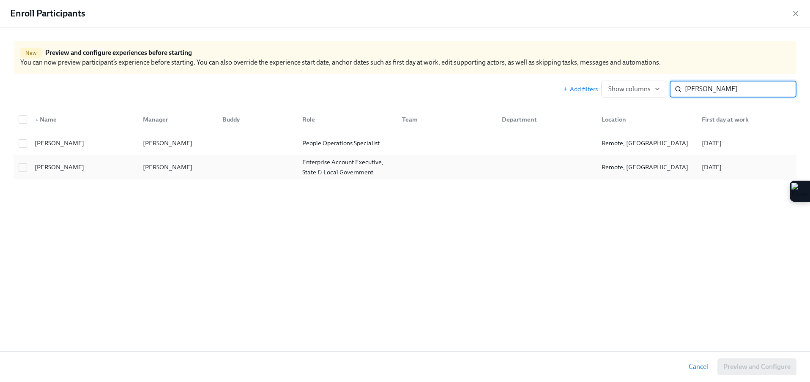
type input "[PERSON_NAME]"
click at [247, 178] on div "[PERSON_NAME] [PERSON_NAME] Enterprise Account Executive, State & Local Governm…" at bounding box center [405, 168] width 783 height 24
checkbox input "true"
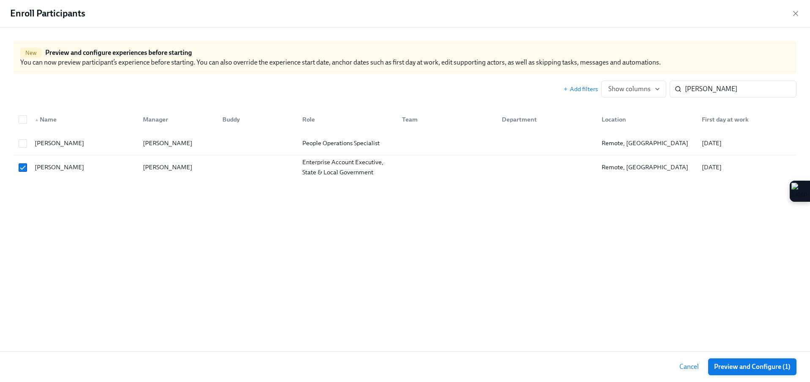
click at [738, 368] on span "Preview and Configure (1)" at bounding box center [752, 367] width 76 height 8
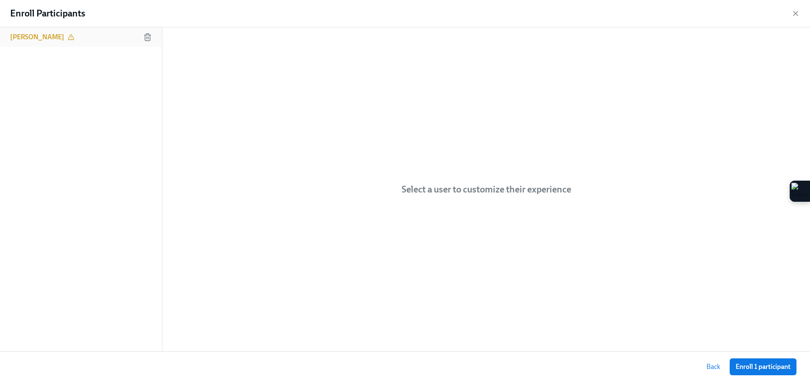
click at [110, 39] on div "[PERSON_NAME]" at bounding box center [81, 36] width 162 height 19
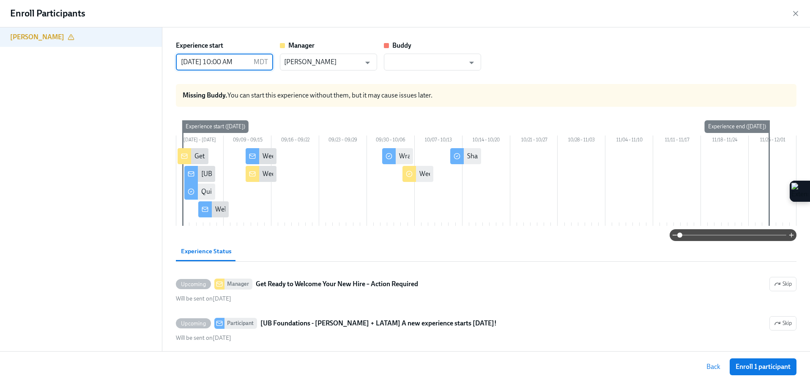
click at [229, 56] on input "[DATE] 10:00 AM" at bounding box center [213, 62] width 74 height 17
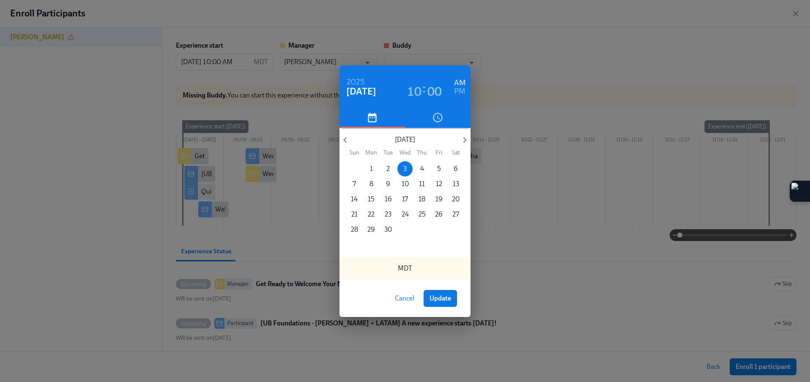
click at [369, 170] on span "1" at bounding box center [370, 168] width 15 height 9
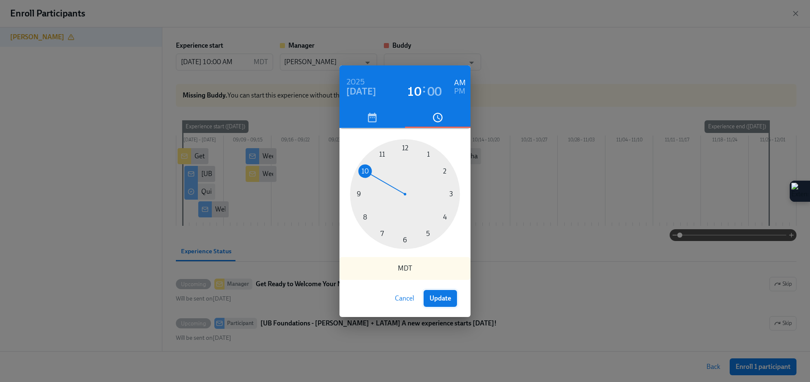
click at [441, 300] on span "Update" at bounding box center [440, 299] width 22 height 8
type input "[DATE] 10:00 AM"
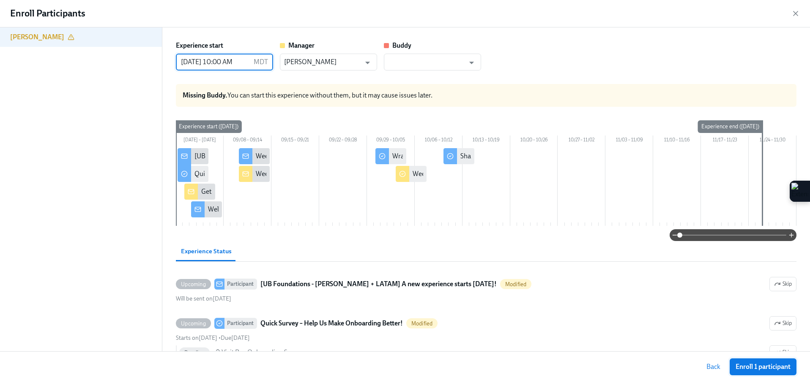
click at [747, 366] on span "Enroll 1 participant" at bounding box center [762, 367] width 55 height 8
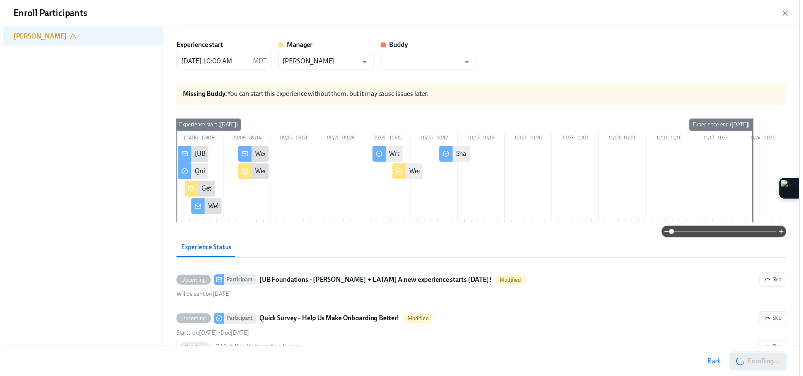
scroll to position [0, 2702]
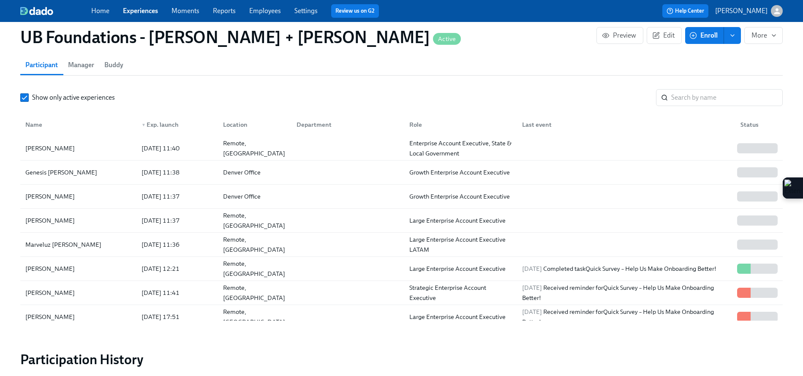
click at [142, 7] on link "Experiences" at bounding box center [140, 11] width 35 height 8
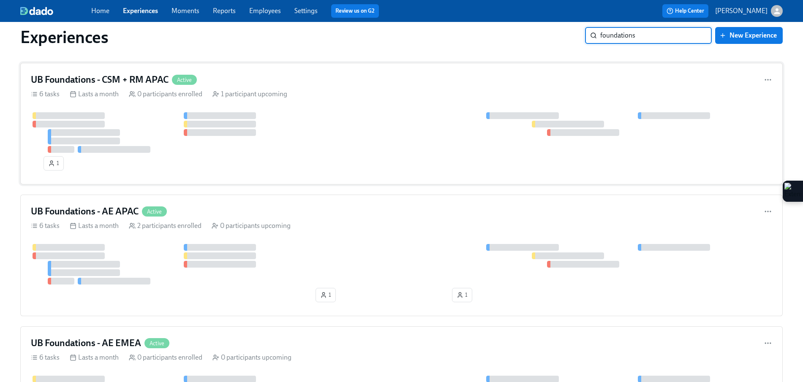
scroll to position [278, 0]
type input "foundations"
click at [221, 339] on div "UB Foundations - AE EMEA Active" at bounding box center [402, 342] width 742 height 13
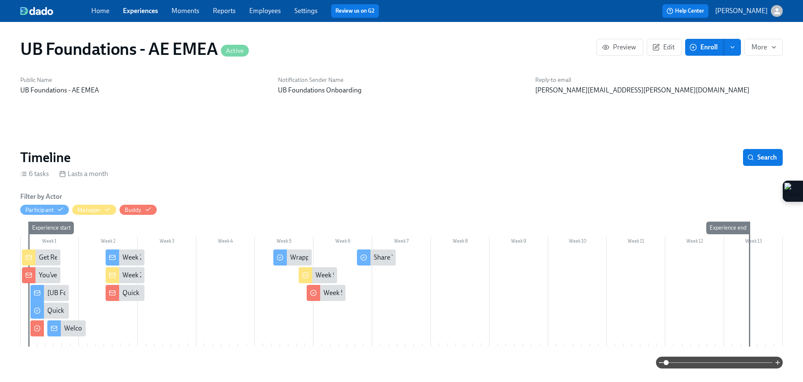
click at [699, 52] on button "Enroll" at bounding box center [705, 47] width 39 height 17
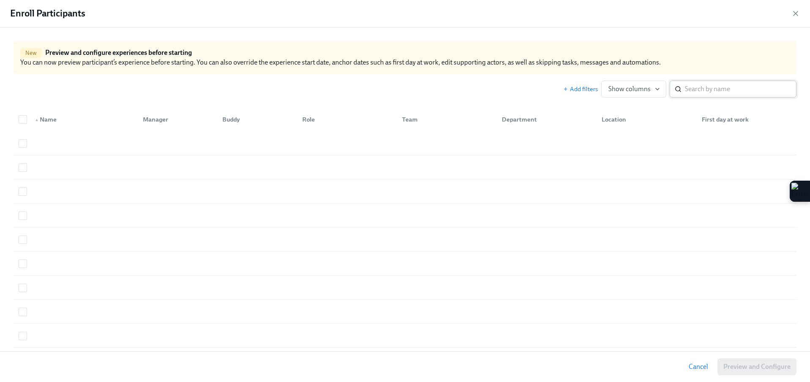
click at [715, 91] on input "search" at bounding box center [741, 89] width 112 height 17
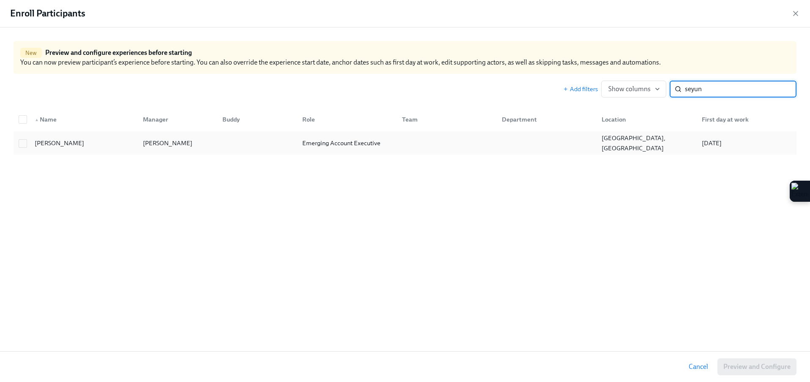
type input "seyun"
click at [176, 144] on div "[PERSON_NAME]" at bounding box center [167, 143] width 56 height 10
checkbox input "true"
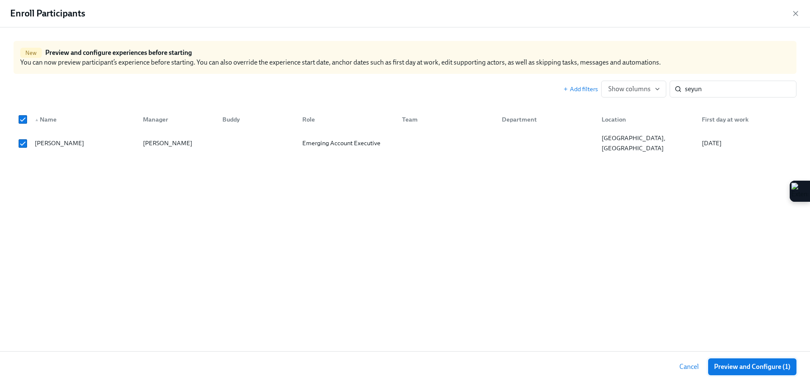
click at [735, 375] on button "Preview and Configure (1)" at bounding box center [752, 367] width 88 height 17
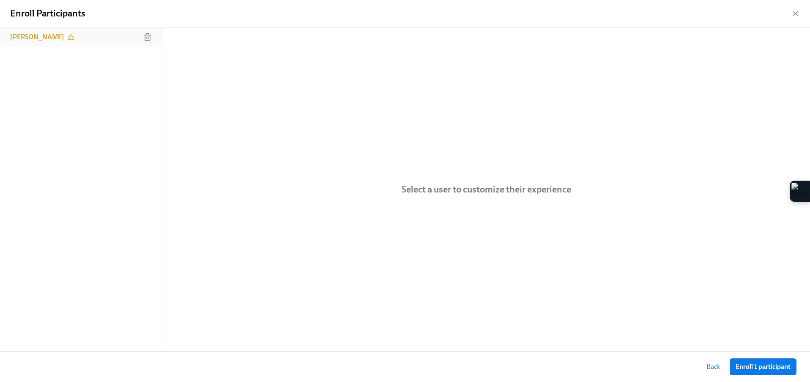
click at [117, 43] on div "[PERSON_NAME]" at bounding box center [81, 36] width 162 height 19
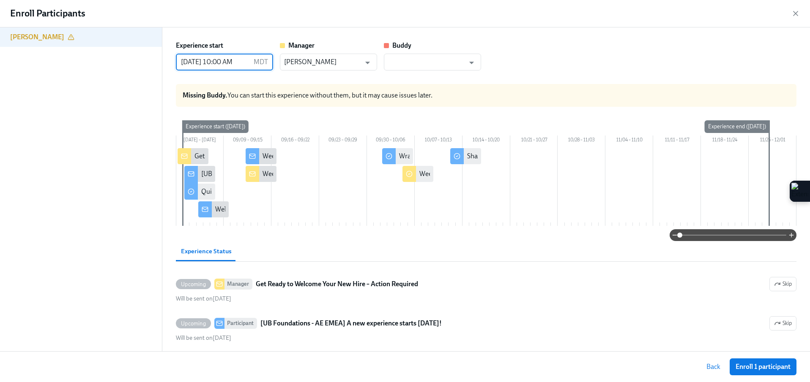
click at [214, 62] on input "[DATE] 10:00 AM" at bounding box center [213, 62] width 74 height 17
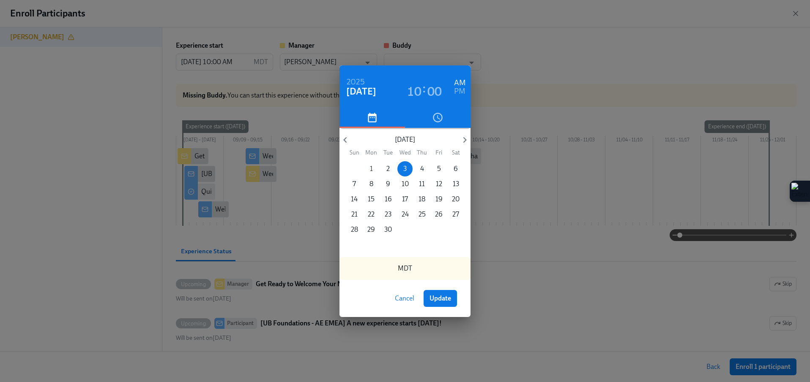
click at [370, 170] on p "1" at bounding box center [371, 168] width 3 height 9
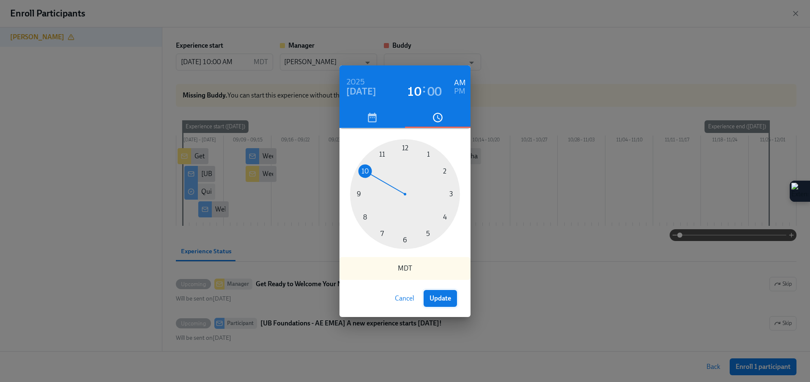
click at [434, 302] on span "Update" at bounding box center [440, 299] width 22 height 8
type input "[DATE] 10:00 AM"
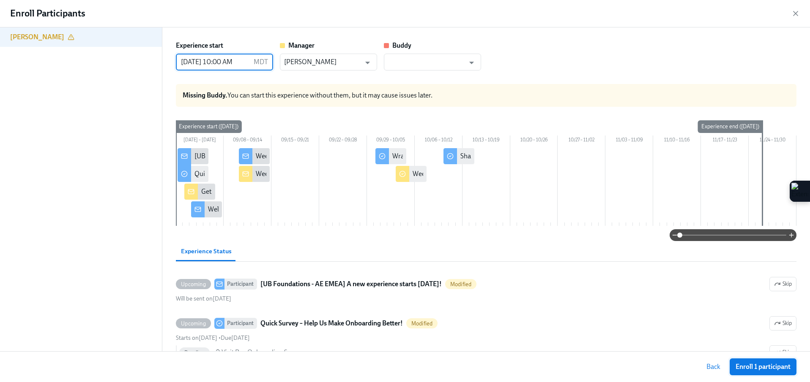
click at [761, 363] on span "Enroll 1 participant" at bounding box center [762, 367] width 55 height 8
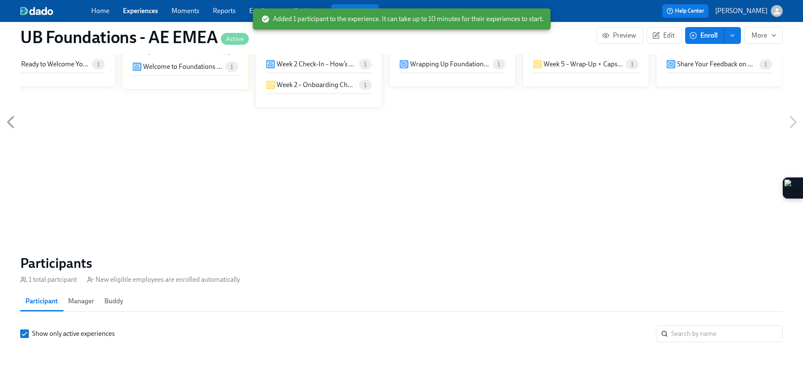
scroll to position [518, 0]
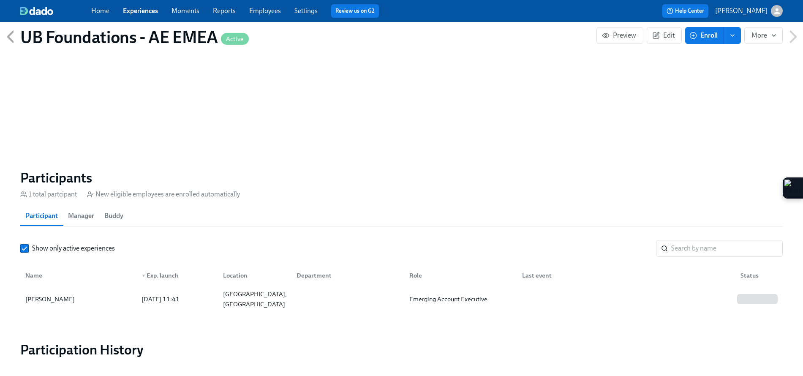
click at [122, 16] on div "Home Experiences Moments Reports Employees Settings Review us on G2" at bounding box center [264, 11] width 346 height 14
click at [128, 16] on div "Home Experiences Moments Reports Employees Settings Review us on G2" at bounding box center [264, 11] width 346 height 14
click at [139, 12] on link "Experiences" at bounding box center [140, 11] width 35 height 8
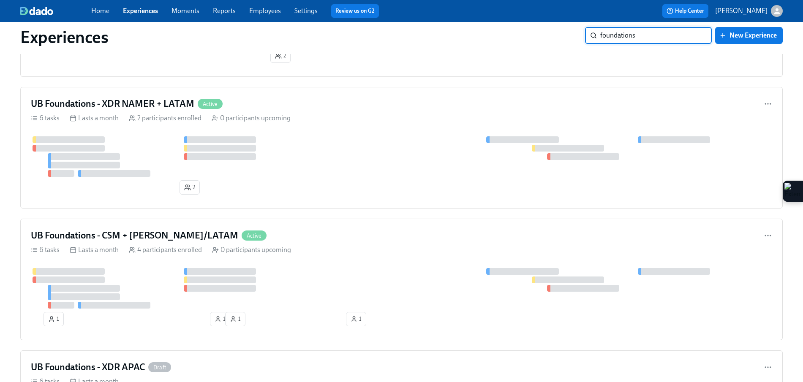
scroll to position [806, 0]
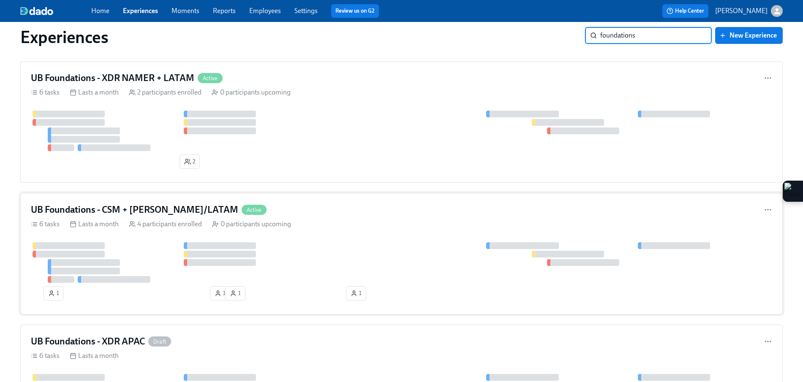
type input "foundations"
click at [344, 244] on div at bounding box center [402, 263] width 742 height 41
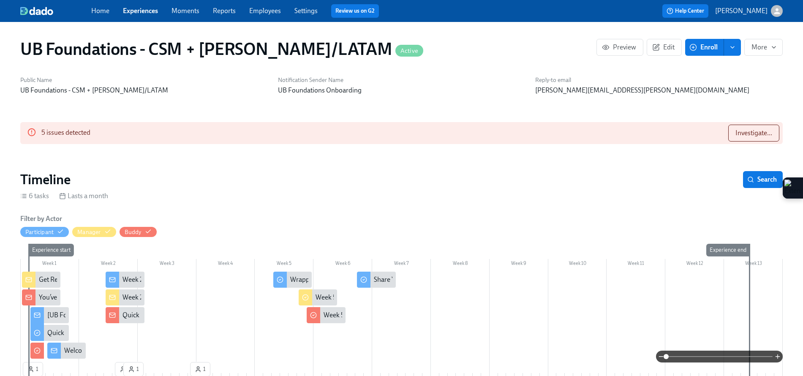
scroll to position [0, 1466]
click at [766, 135] on span "Investigate..." at bounding box center [754, 133] width 37 height 8
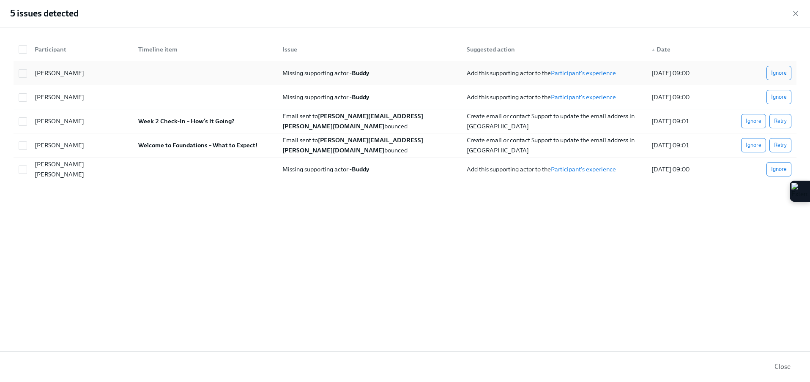
click at [658, 73] on div "[DATE] 09:00" at bounding box center [670, 73] width 45 height 10
click at [115, 77] on div "[PERSON_NAME]" at bounding box center [80, 73] width 104 height 17
checkbox input "false"
click at [797, 13] on icon "button" at bounding box center [795, 13] width 8 height 8
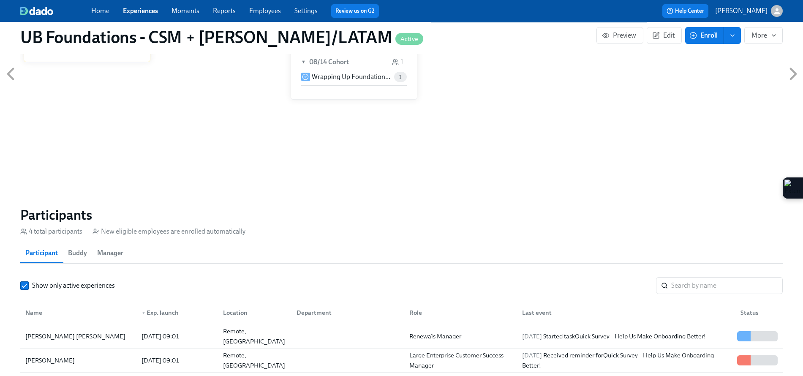
scroll to position [566, 0]
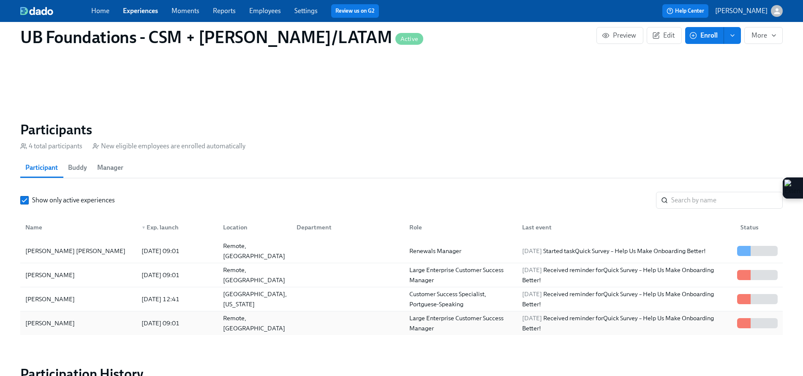
click at [112, 317] on div "[PERSON_NAME]" at bounding box center [78, 323] width 113 height 17
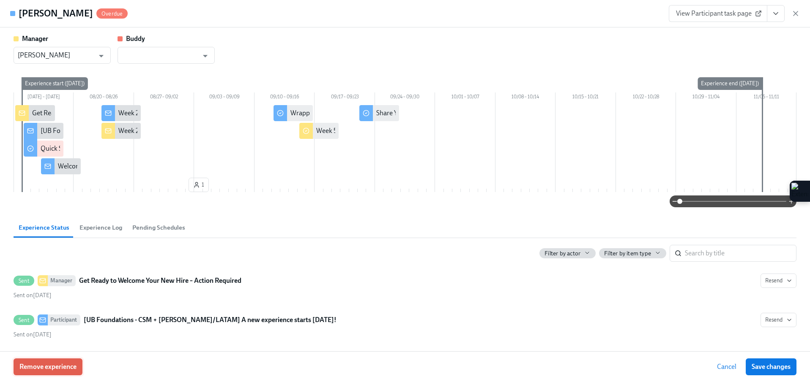
click at [76, 363] on span "Remove experience" at bounding box center [47, 367] width 57 height 8
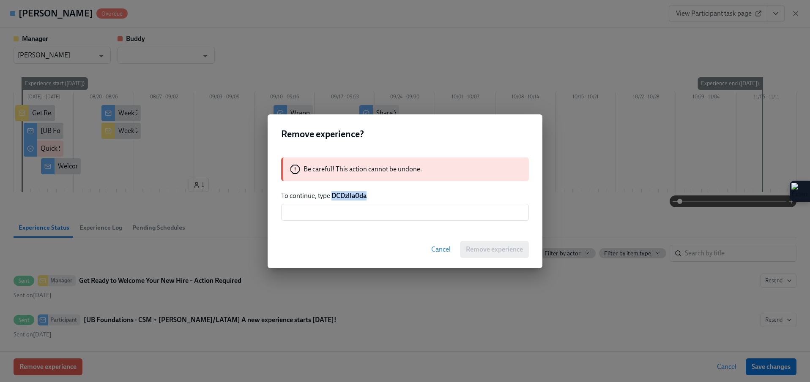
drag, startPoint x: 361, startPoint y: 196, endPoint x: 333, endPoint y: 191, distance: 28.6
click at [333, 191] on p "To continue, type DCDzlIa0da" at bounding box center [405, 195] width 248 height 9
copy strong "DCDzlIa0da"
click at [300, 213] on input "text" at bounding box center [405, 212] width 248 height 17
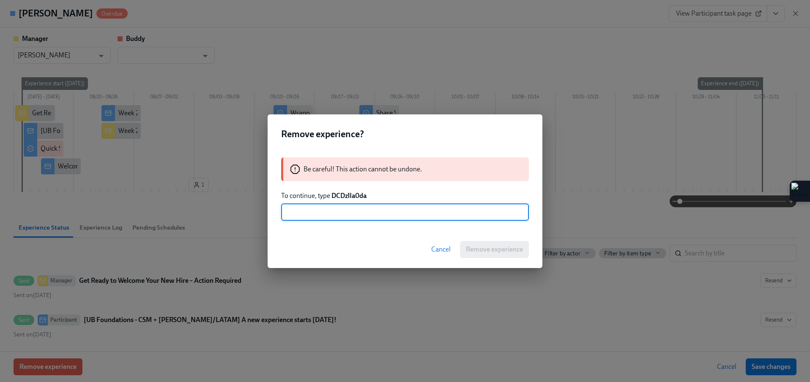
paste input "DCDzlIa0da"
type input "DCDzlIa0da"
click at [478, 255] on button "Remove experience" at bounding box center [494, 249] width 69 height 17
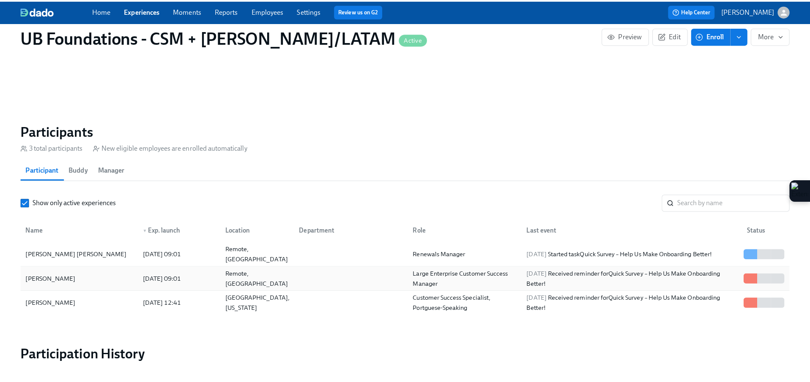
scroll to position [0, 1901]
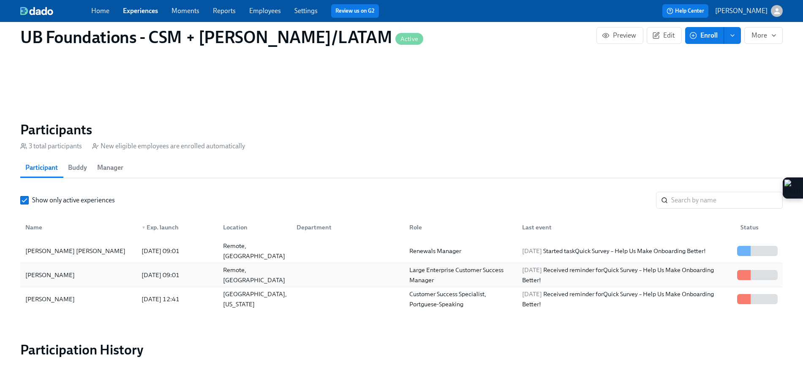
click at [266, 275] on div "Remote, [GEOGRAPHIC_DATA]" at bounding box center [252, 275] width 73 height 17
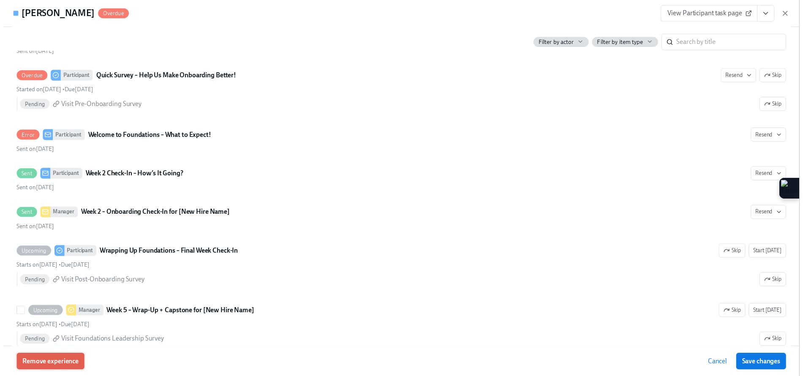
scroll to position [362, 0]
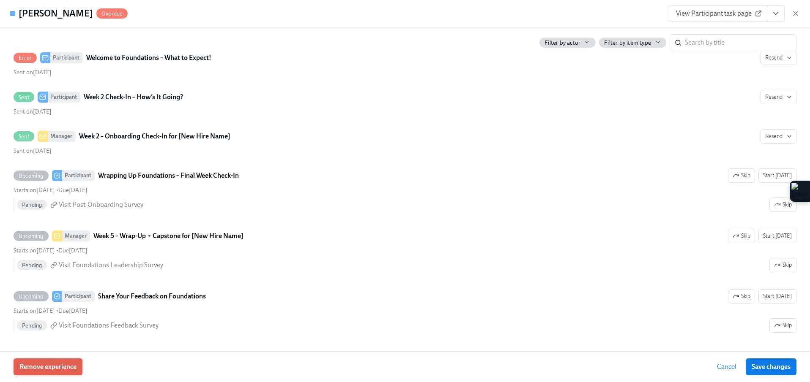
click at [60, 366] on span "Remove experience" at bounding box center [47, 367] width 57 height 8
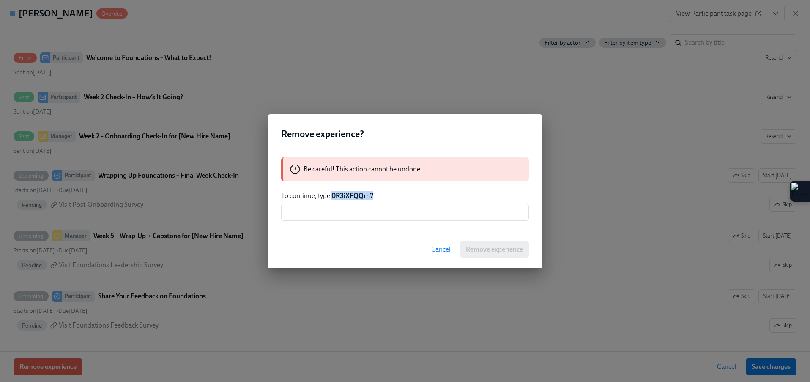
drag, startPoint x: 385, startPoint y: 196, endPoint x: 334, endPoint y: 193, distance: 50.8
click at [333, 193] on p "To continue, type 0R3iXFQQrh7" at bounding box center [405, 195] width 248 height 9
copy strong "0R3iXFQQrh7"
click at [315, 213] on input "text" at bounding box center [405, 212] width 248 height 17
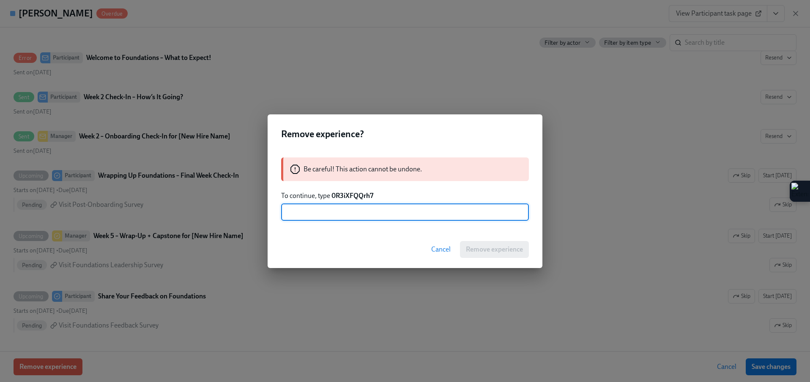
paste input "0R3iXFQQrh7"
type input "0R3iXFQQrh7"
click at [499, 257] on button "Remove experience" at bounding box center [494, 249] width 69 height 17
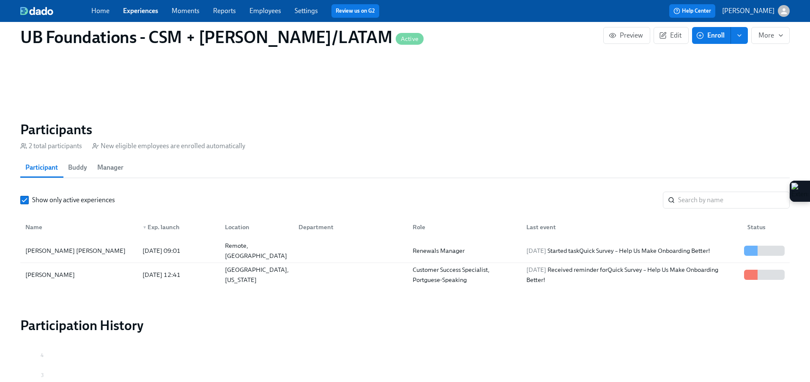
scroll to position [0, 1227]
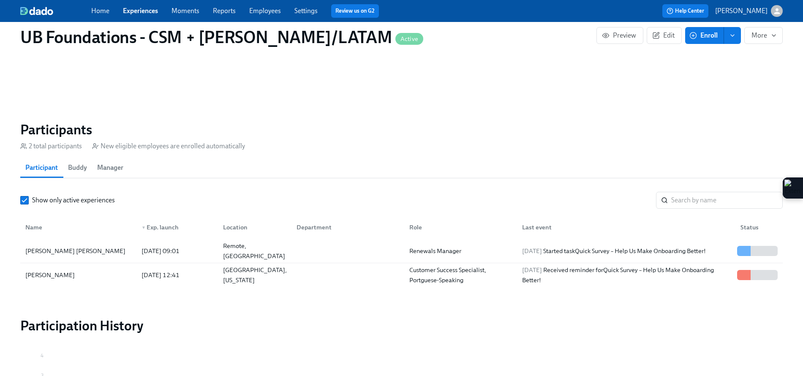
click at [694, 42] on button "Enroll" at bounding box center [705, 35] width 39 height 17
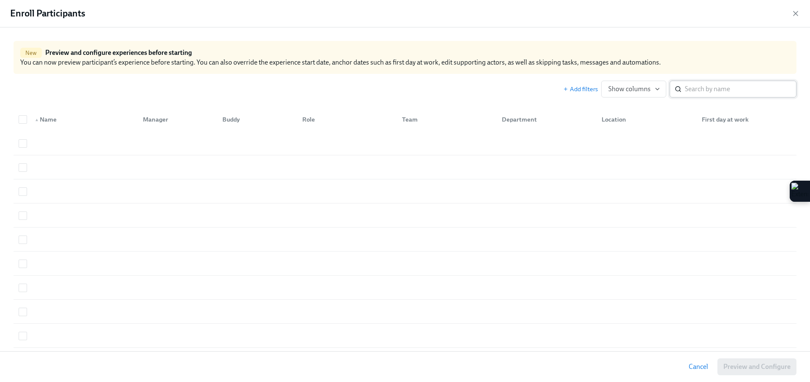
click at [695, 92] on input "search" at bounding box center [741, 89] width 112 height 17
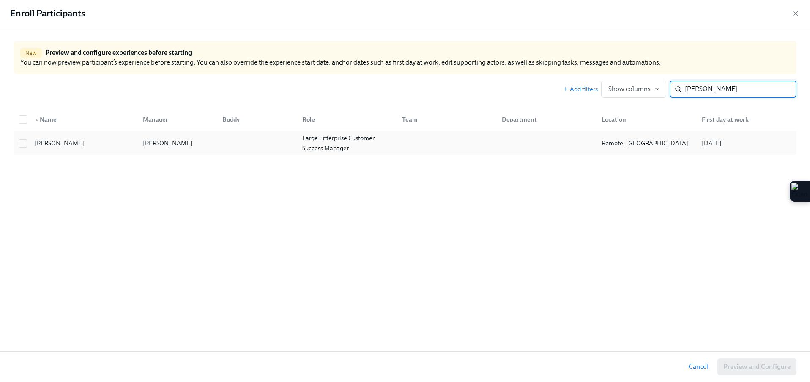
type input "[PERSON_NAME]"
click at [64, 142] on div "[PERSON_NAME]" at bounding box center [59, 143] width 56 height 10
checkbox input "true"
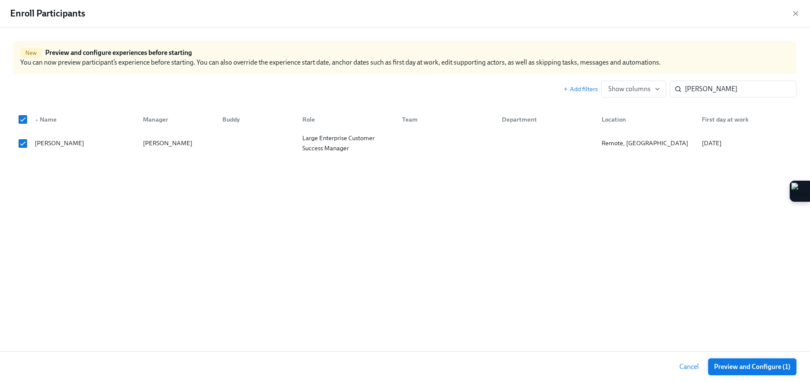
click at [749, 367] on span "Preview and Configure (1)" at bounding box center [752, 367] width 76 height 8
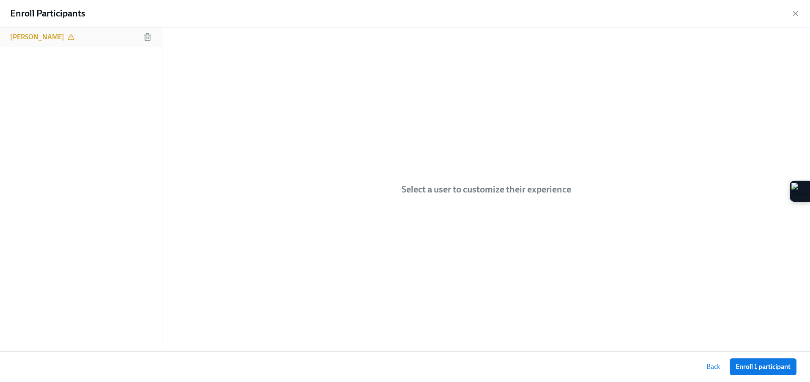
click at [86, 40] on div "[PERSON_NAME]" at bounding box center [81, 36] width 162 height 19
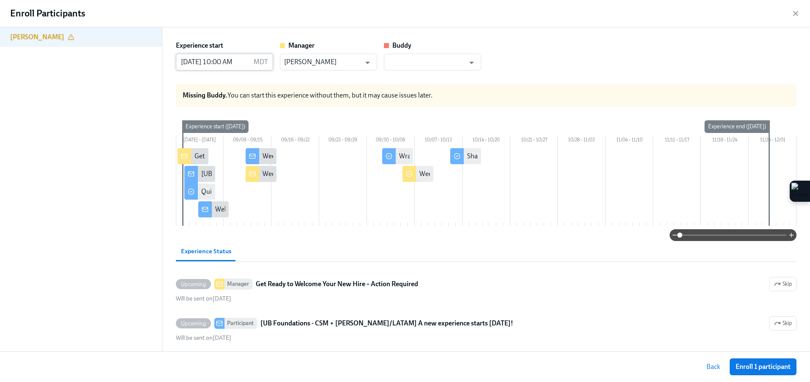
click at [214, 62] on input "[DATE] 10:00 AM" at bounding box center [213, 62] width 74 height 17
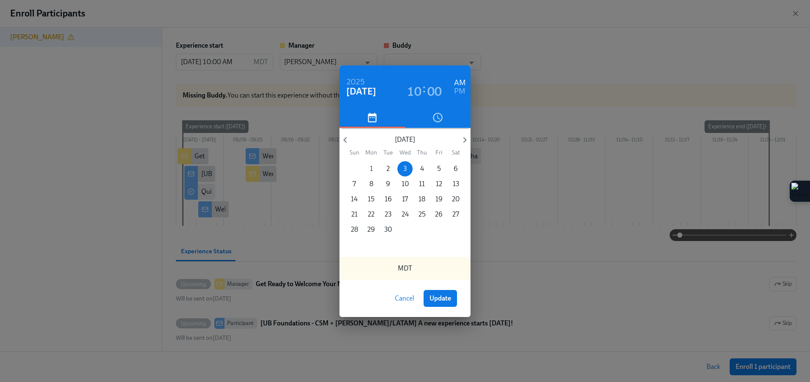
click at [373, 172] on span "1" at bounding box center [370, 168] width 15 height 9
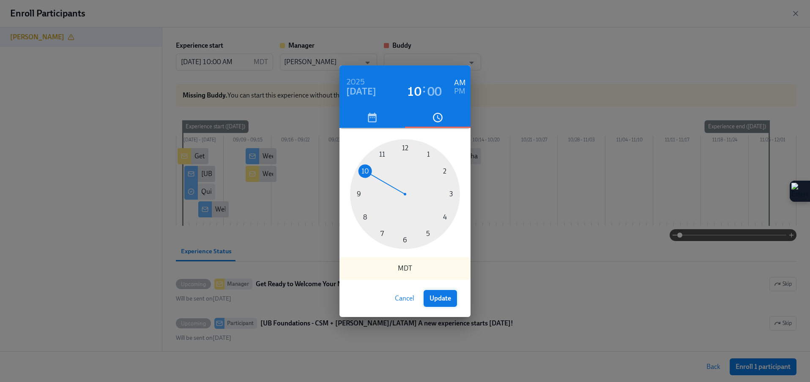
click at [435, 293] on button "Update" at bounding box center [439, 298] width 33 height 17
type input "[DATE] 10:00 AM"
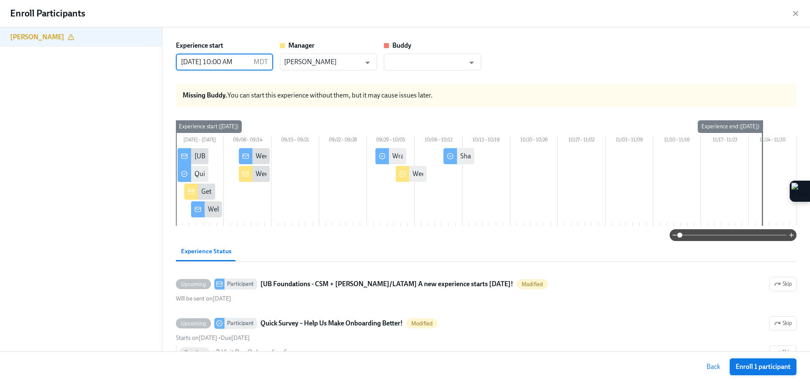
click at [767, 369] on span "Enroll 1 participant" at bounding box center [762, 367] width 55 height 8
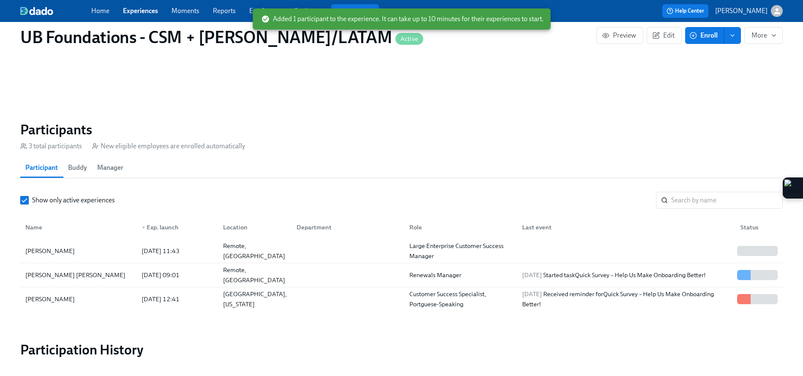
scroll to position [0, 1768]
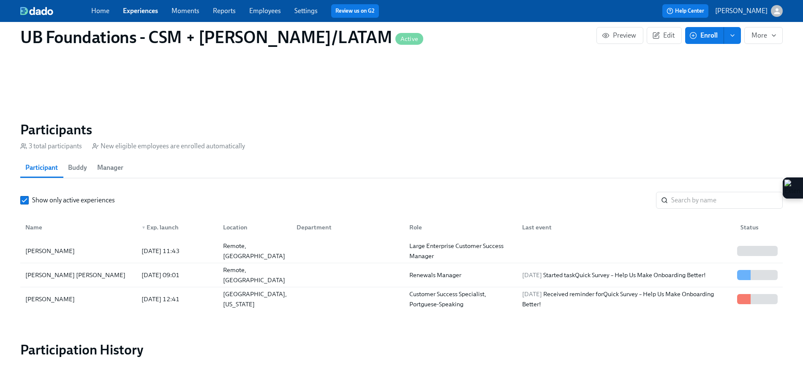
click at [707, 38] on span "Enroll" at bounding box center [704, 35] width 27 height 8
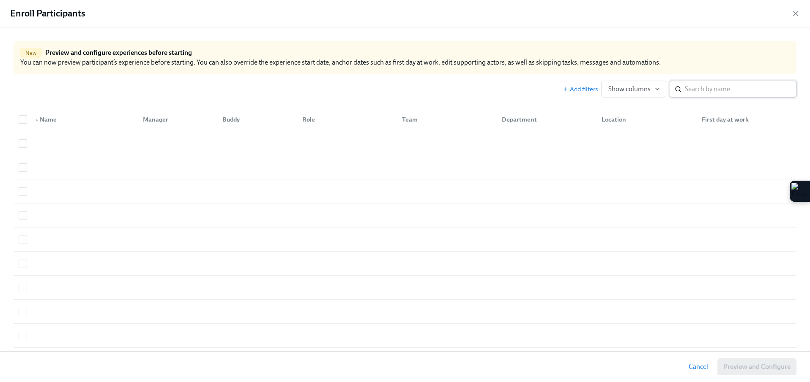
click at [704, 87] on input "search" at bounding box center [741, 89] width 112 height 17
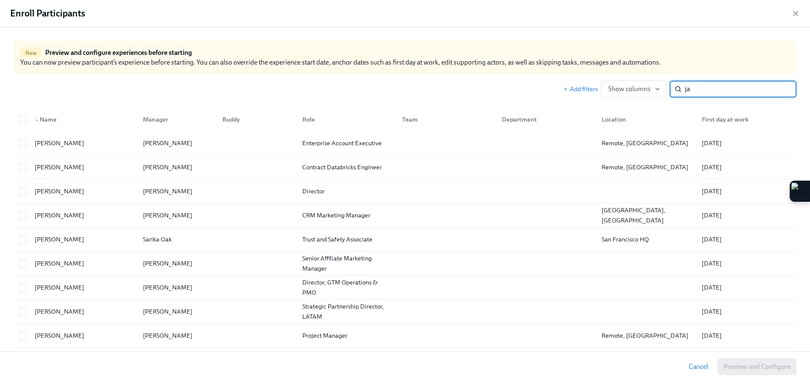
type input "j"
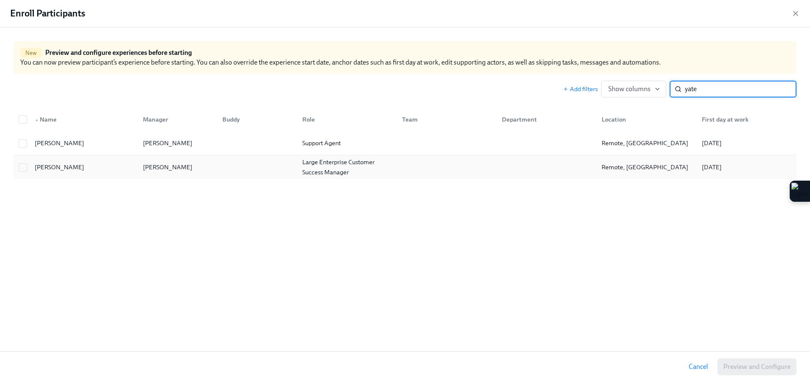
type input "yate"
click at [148, 163] on div "[PERSON_NAME]" at bounding box center [167, 167] width 56 height 10
checkbox input "true"
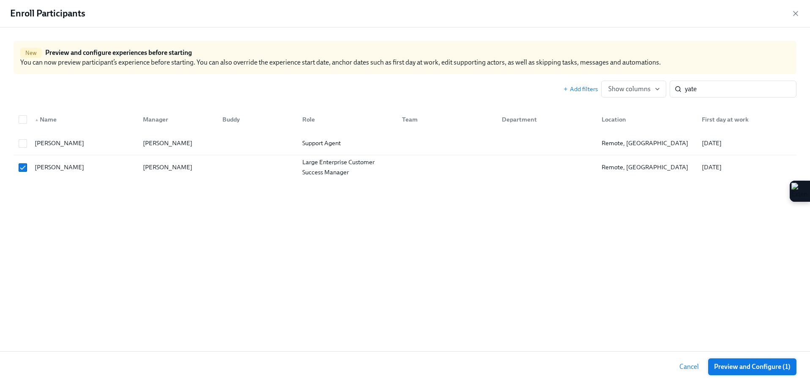
click at [751, 363] on span "Preview and Configure (1)" at bounding box center [752, 367] width 76 height 8
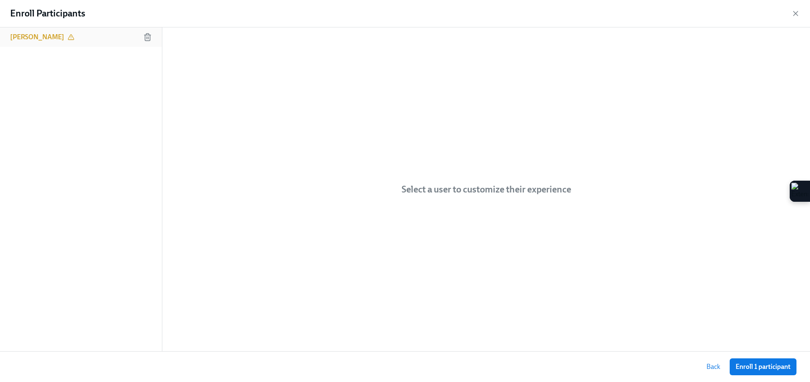
click at [86, 38] on div "[PERSON_NAME]" at bounding box center [81, 36] width 162 height 19
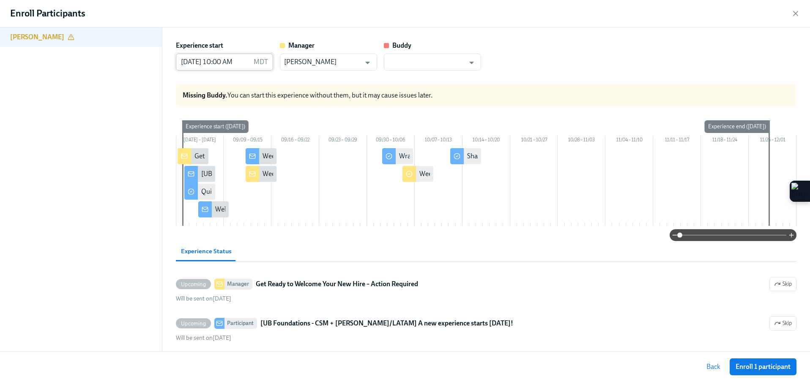
click at [228, 58] on input "[DATE] 10:00 AM" at bounding box center [213, 62] width 74 height 17
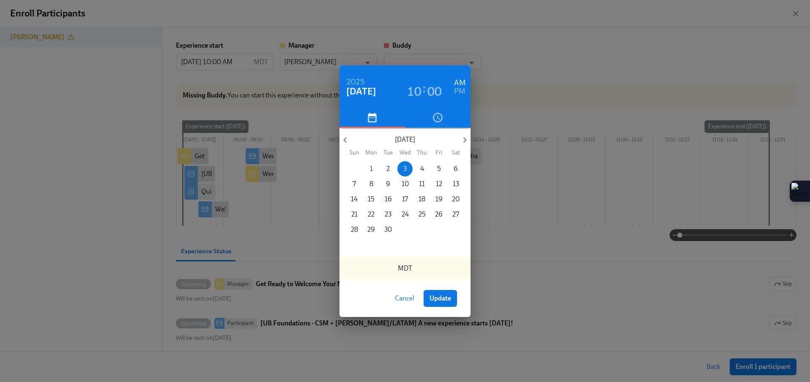
click at [370, 173] on p "1" at bounding box center [371, 168] width 3 height 9
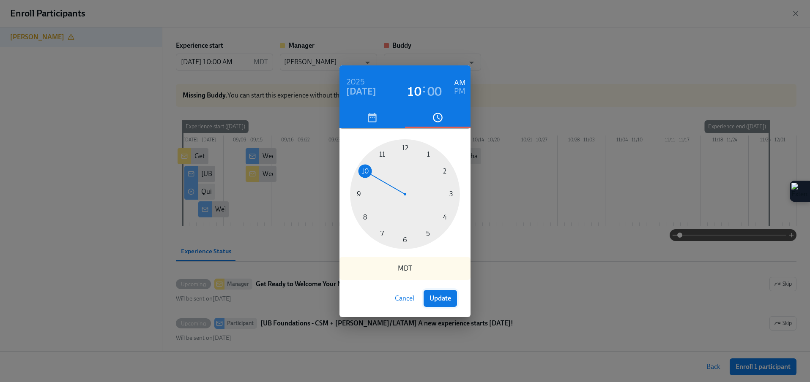
click at [448, 304] on button "Update" at bounding box center [439, 298] width 33 height 17
type input "[DATE] 10:00 AM"
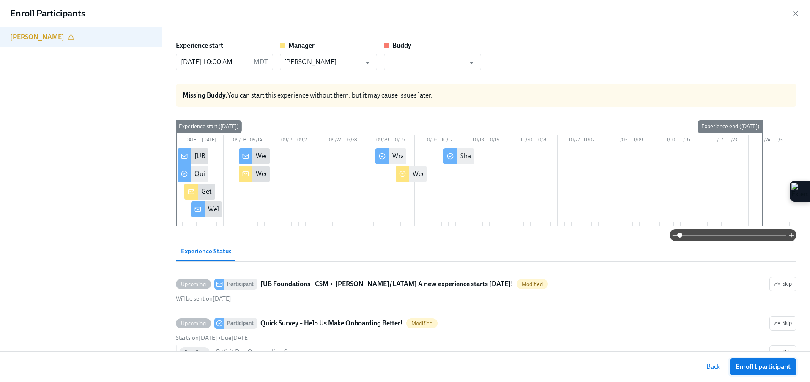
click at [740, 369] on span "Enroll 1 participant" at bounding box center [762, 367] width 55 height 8
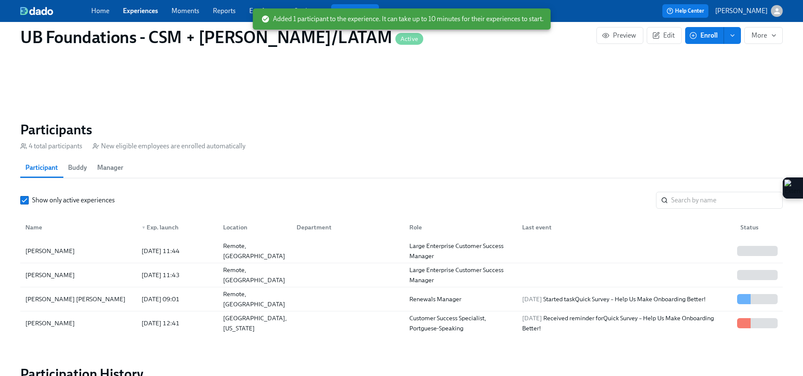
scroll to position [0, 1762]
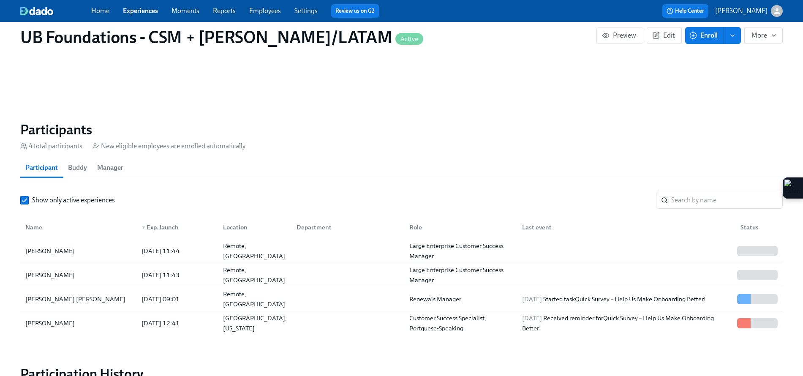
click at [142, 10] on link "Experiences" at bounding box center [140, 11] width 35 height 8
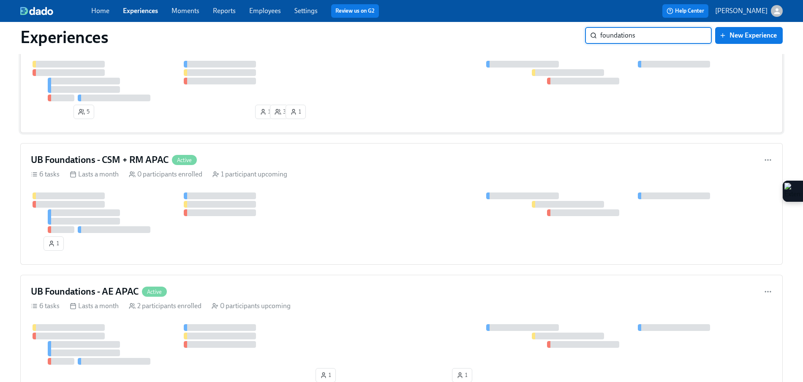
scroll to position [197, 0]
type input "foundations"
click at [279, 303] on div "0 participants upcoming" at bounding box center [251, 305] width 79 height 9
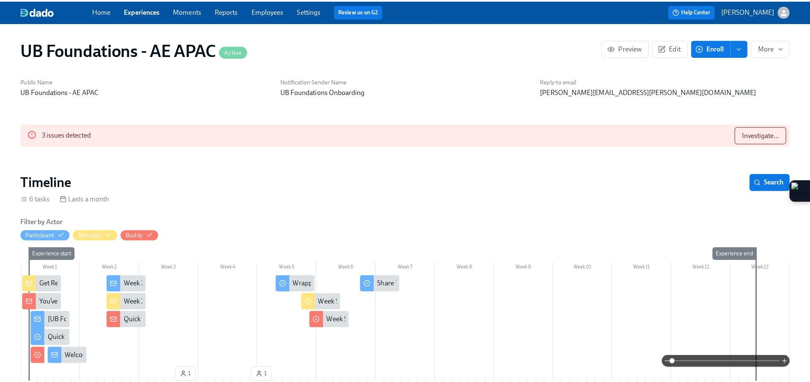
scroll to position [0, 931]
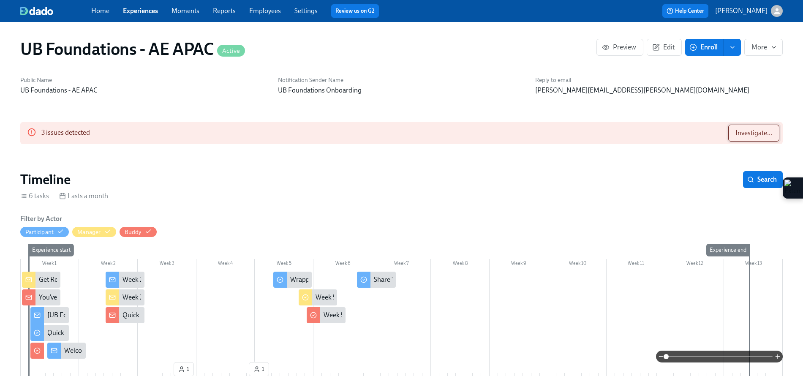
click at [730, 138] on button "Investigate..." at bounding box center [754, 133] width 51 height 17
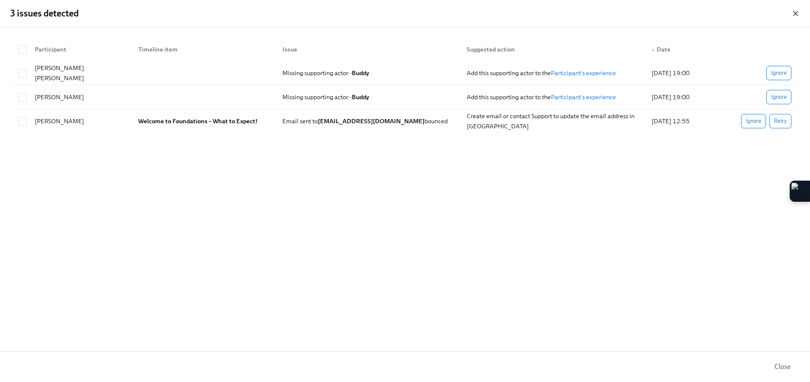
click at [796, 14] on icon "button" at bounding box center [795, 13] width 4 height 4
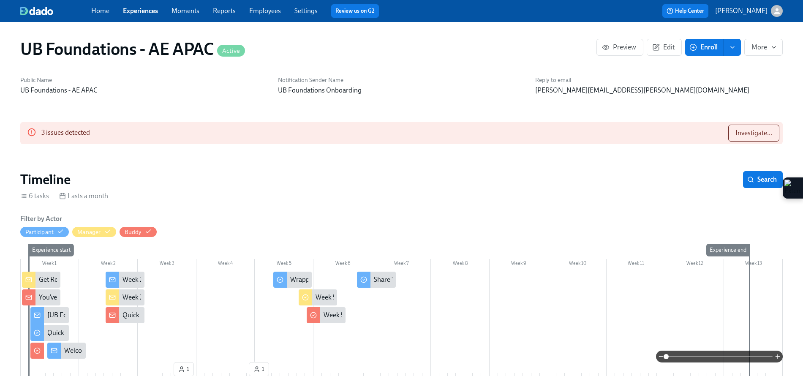
click at [686, 51] on button "Enroll" at bounding box center [705, 47] width 39 height 17
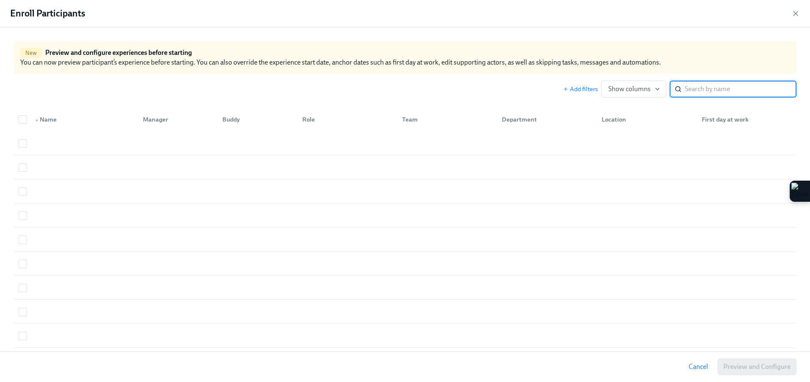
click at [699, 90] on input "search" at bounding box center [741, 89] width 112 height 17
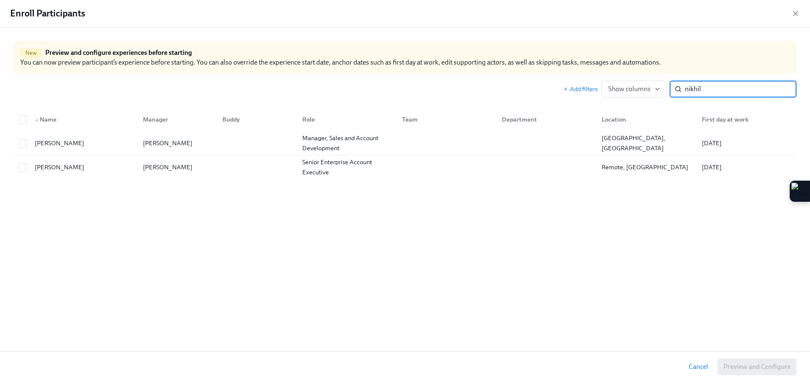
click at [721, 91] on input "nikhil" at bounding box center [741, 89] width 112 height 17
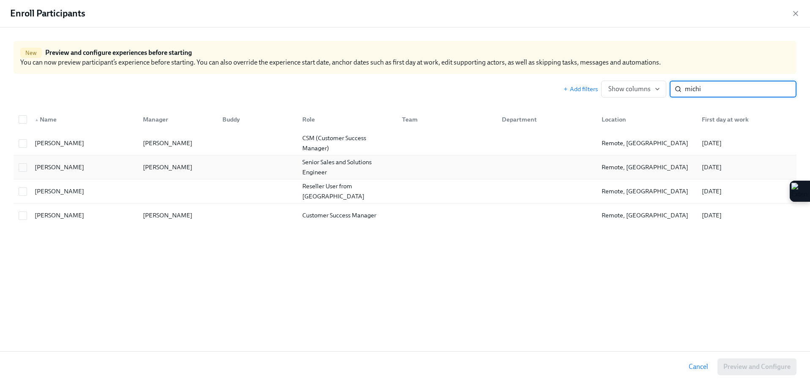
type input "michi"
click at [313, 170] on div "Senior Sales and Solutions Engineer" at bounding box center [347, 167] width 96 height 20
checkbox input "true"
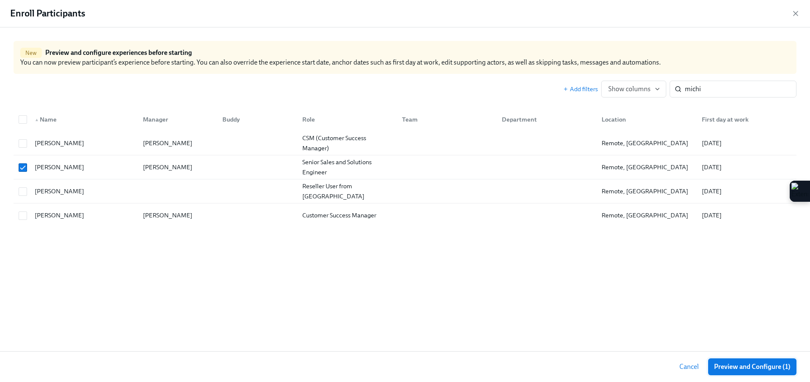
click at [770, 366] on span "Preview and Configure (1)" at bounding box center [752, 367] width 76 height 8
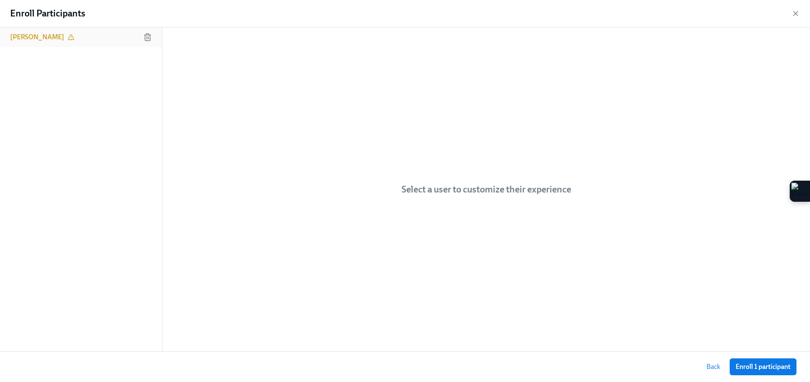
click at [66, 30] on div "[PERSON_NAME]" at bounding box center [81, 36] width 162 height 19
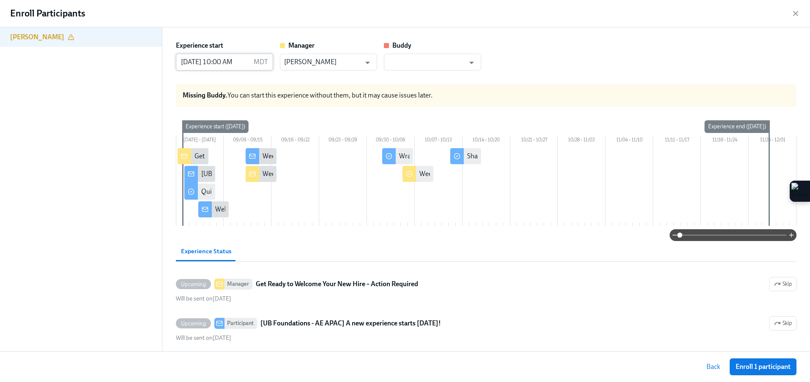
click at [201, 59] on input "[DATE] 10:00 AM" at bounding box center [213, 62] width 74 height 17
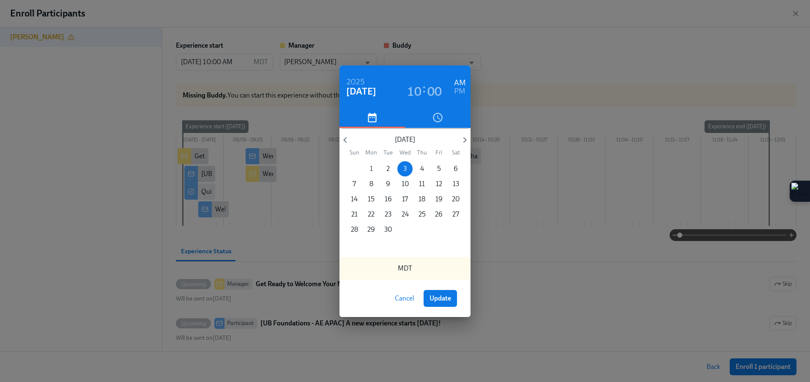
click at [366, 164] on span "1" at bounding box center [370, 168] width 15 height 9
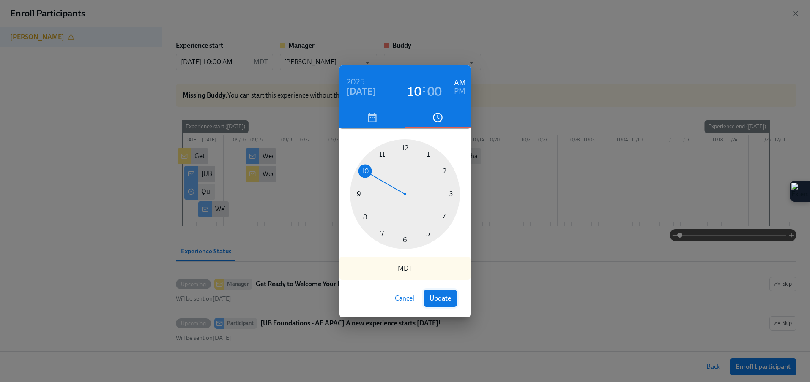
click at [448, 300] on span "Update" at bounding box center [440, 299] width 22 height 8
type input "[DATE] 10:00 AM"
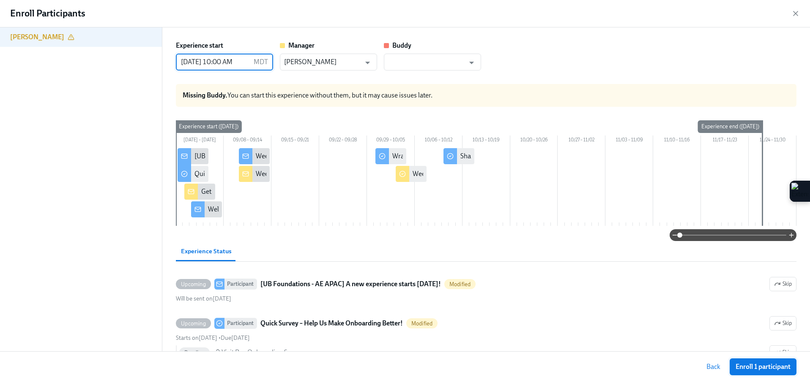
click at [780, 366] on span "Enroll 1 participant" at bounding box center [762, 367] width 55 height 8
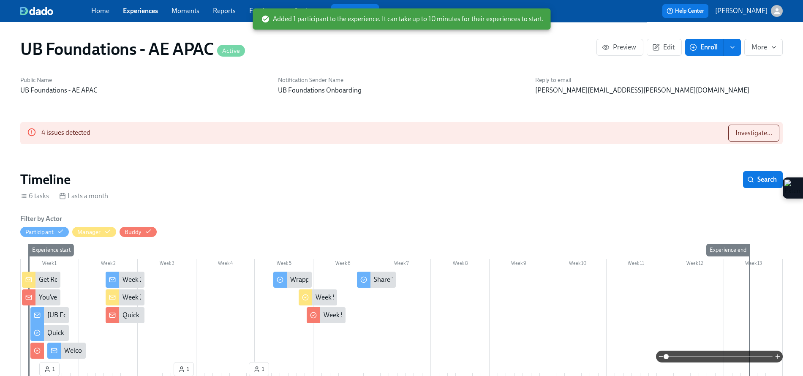
scroll to position [0, 1901]
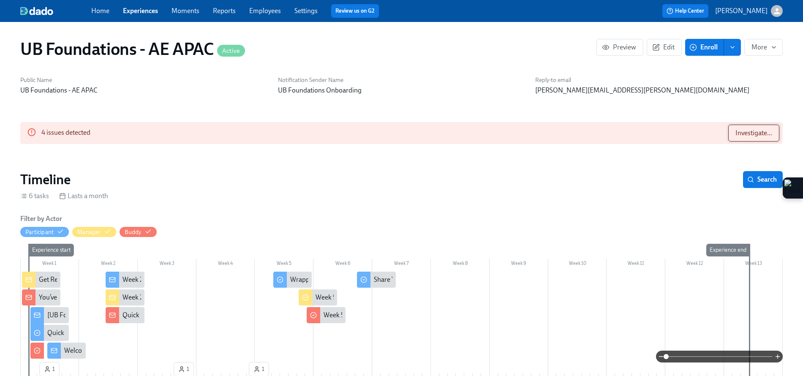
click at [757, 133] on span "Investigate..." at bounding box center [754, 133] width 37 height 8
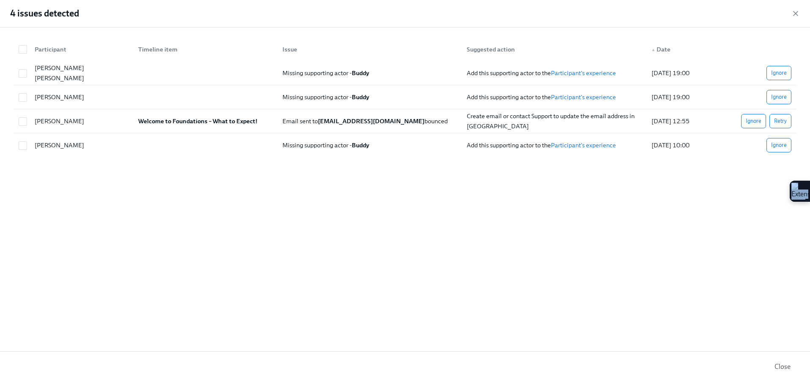
click at [369, 219] on div "Participant Timeline item Issue Suggested action ▲ Date [PERSON_NAME] [PERSON_N…" at bounding box center [405, 189] width 810 height 324
click at [801, 12] on div "4 issues detected" at bounding box center [405, 13] width 810 height 27
click at [798, 13] on icon "button" at bounding box center [795, 13] width 8 height 8
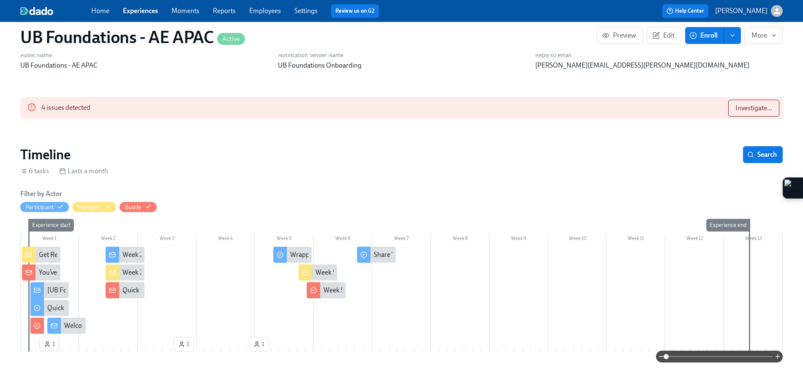
scroll to position [0, 0]
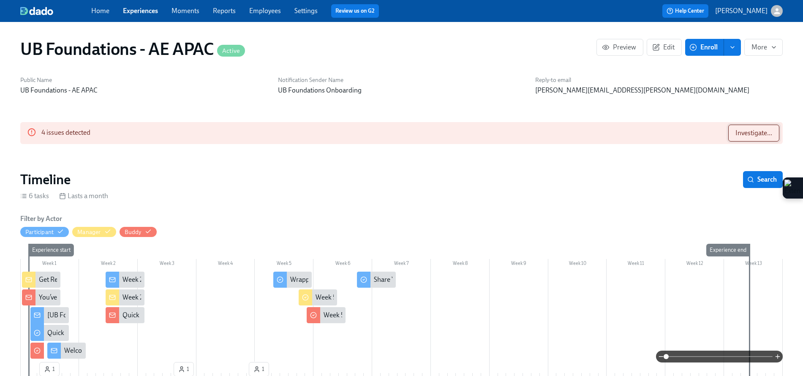
click at [747, 135] on span "Investigate..." at bounding box center [754, 133] width 37 height 8
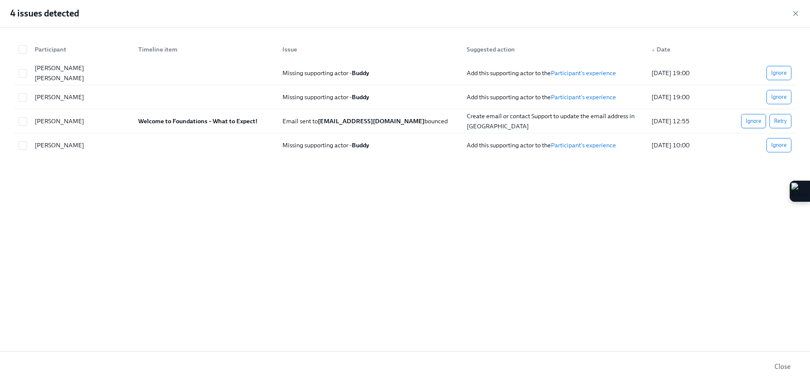
click at [792, 13] on icon "button" at bounding box center [795, 13] width 8 height 8
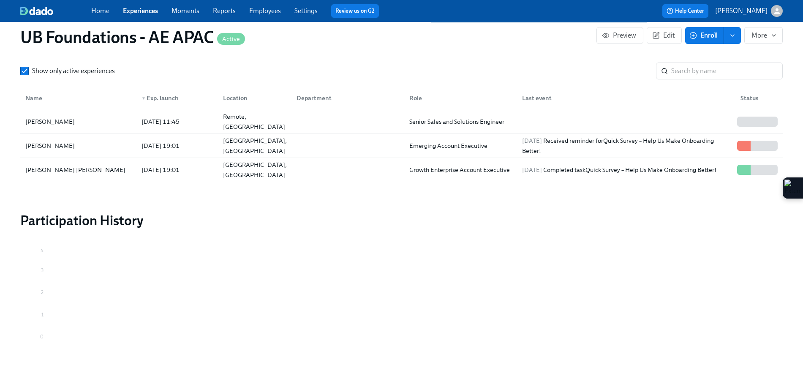
scroll to position [718, 0]
